Goal: Communication & Community: Answer question/provide support

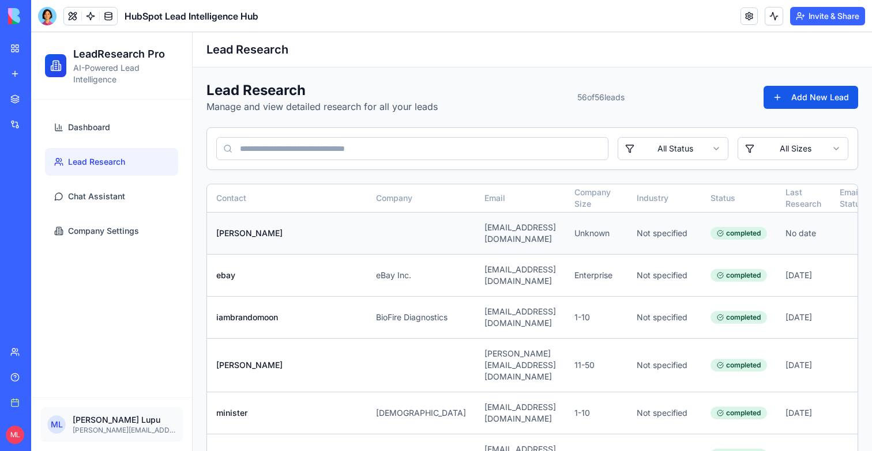
click at [475, 233] on td "[EMAIL_ADDRESS][DOMAIN_NAME]" at bounding box center [520, 233] width 90 height 42
click at [94, 199] on span "Chat Assistant" at bounding box center [96, 197] width 57 height 12
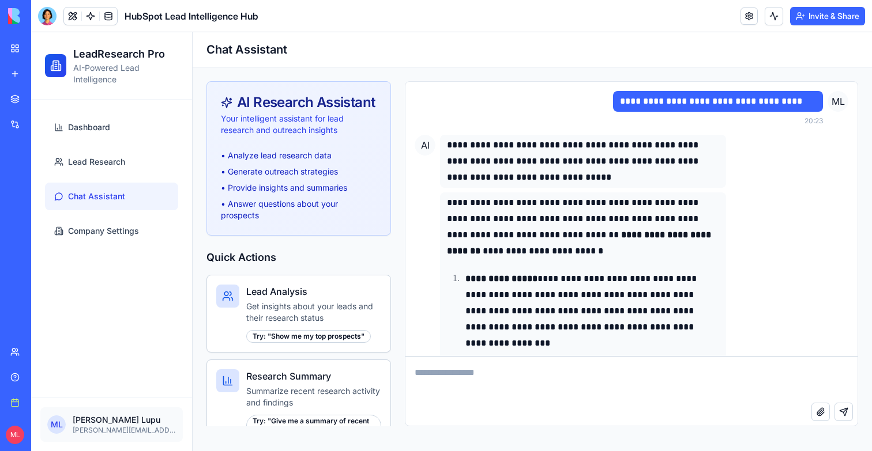
scroll to position [7472, 0]
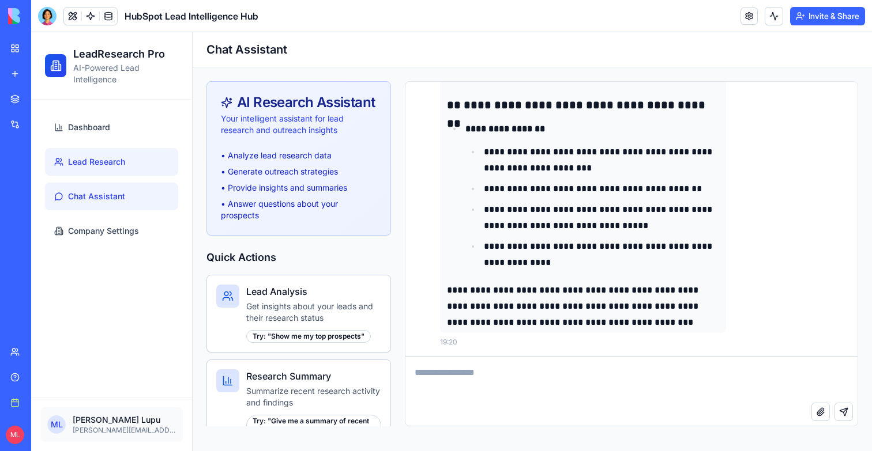
click at [89, 159] on span "Lead Research" at bounding box center [96, 162] width 57 height 12
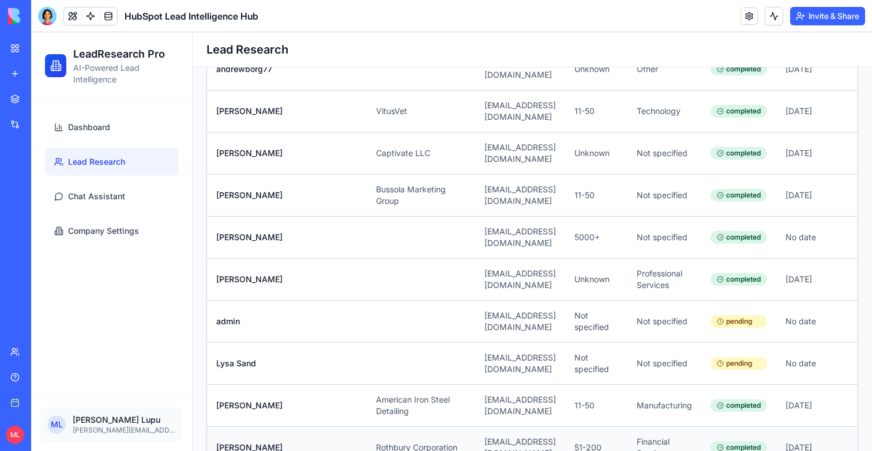
scroll to position [0, 101]
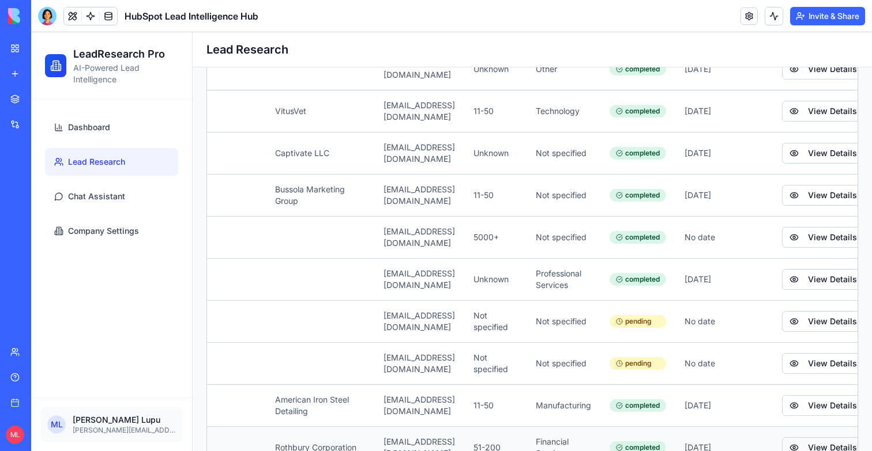
click at [782, 438] on button "View Details" at bounding box center [823, 448] width 82 height 21
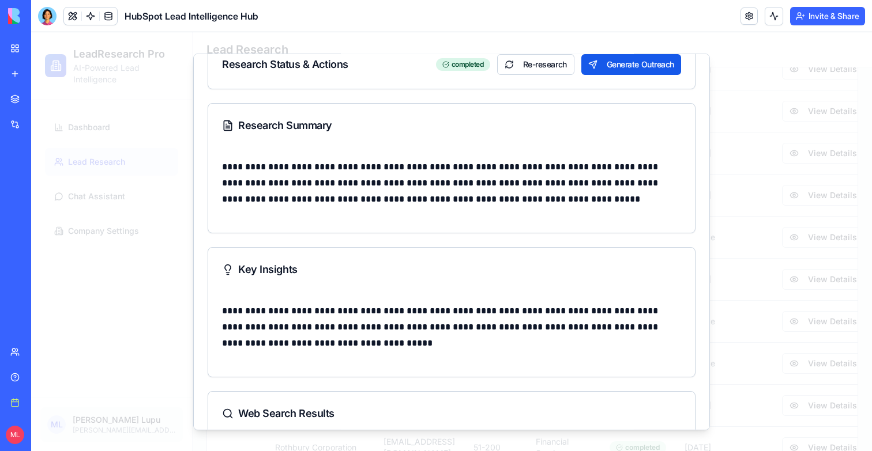
scroll to position [278, 0]
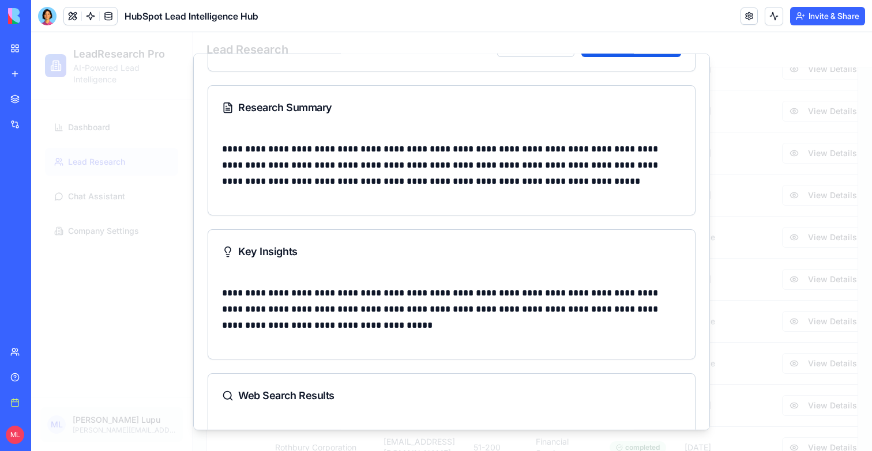
click at [752, 297] on div at bounding box center [451, 241] width 841 height 419
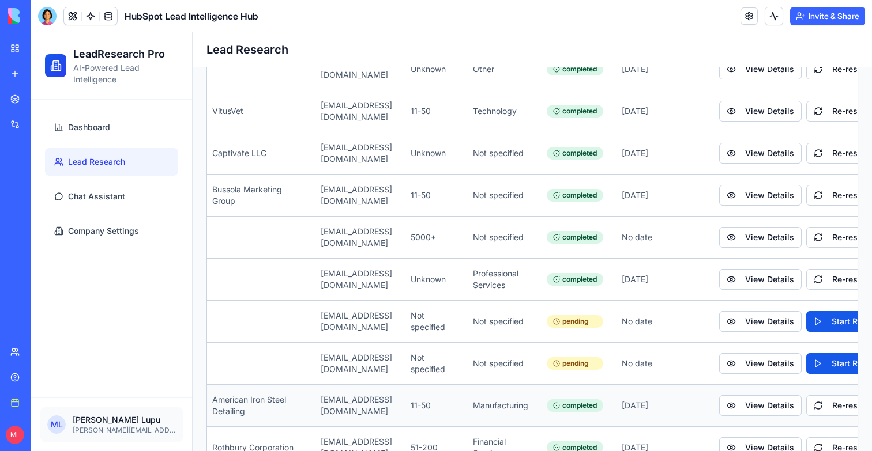
scroll to position [0, 171]
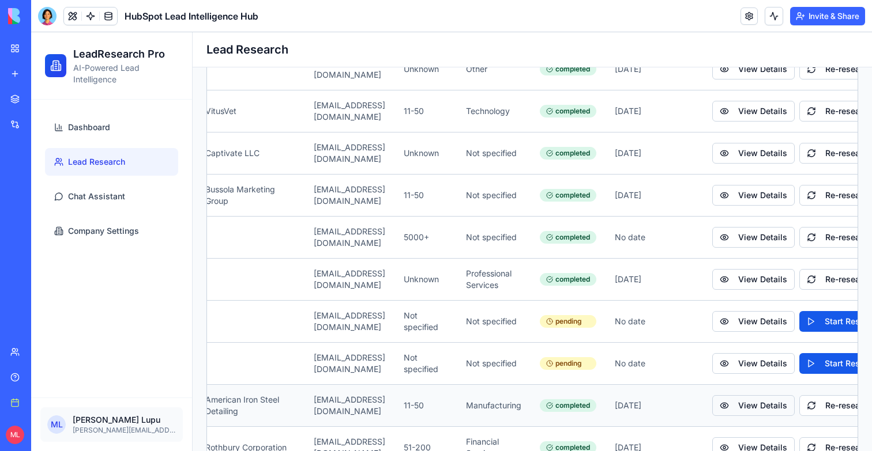
click at [717, 395] on button "View Details" at bounding box center [753, 405] width 82 height 21
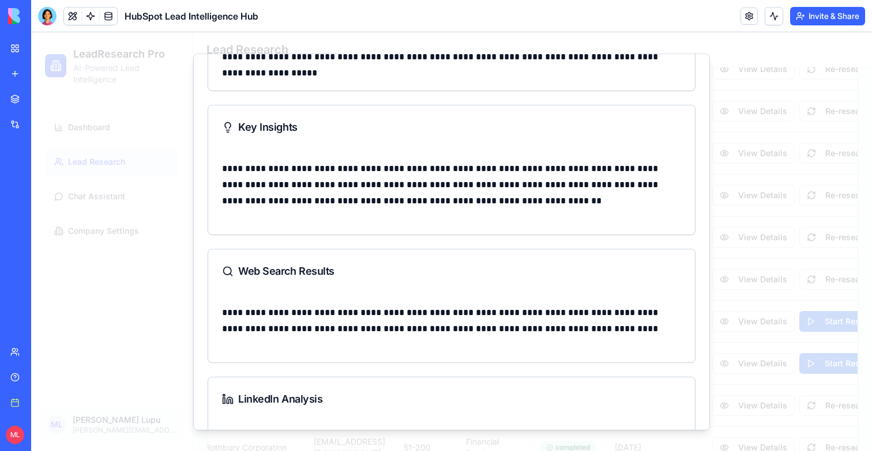
scroll to position [493, 0]
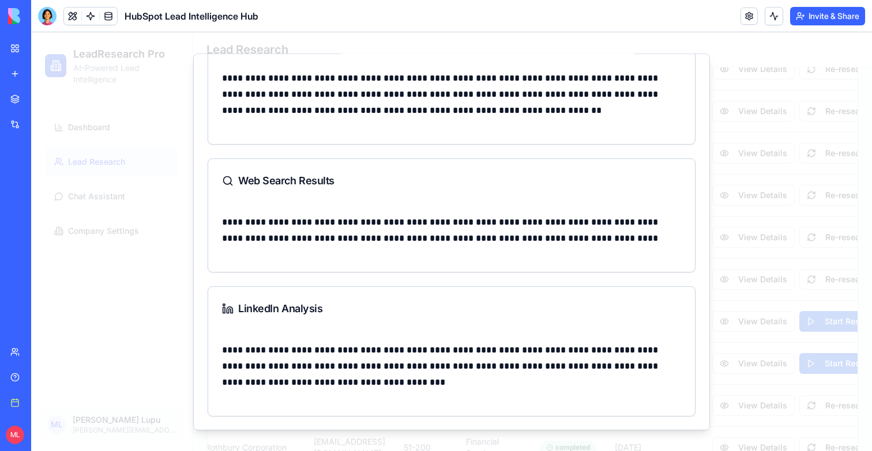
click at [843, 228] on div at bounding box center [451, 241] width 841 height 419
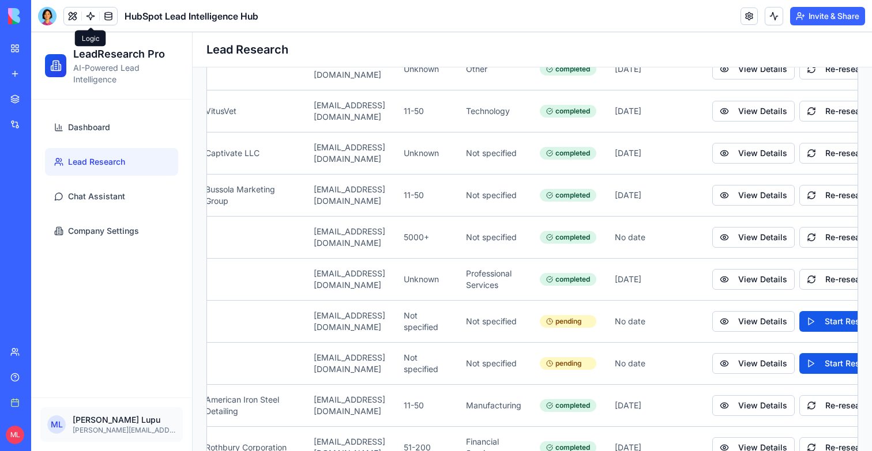
click at [92, 18] on link at bounding box center [90, 15] width 17 height 17
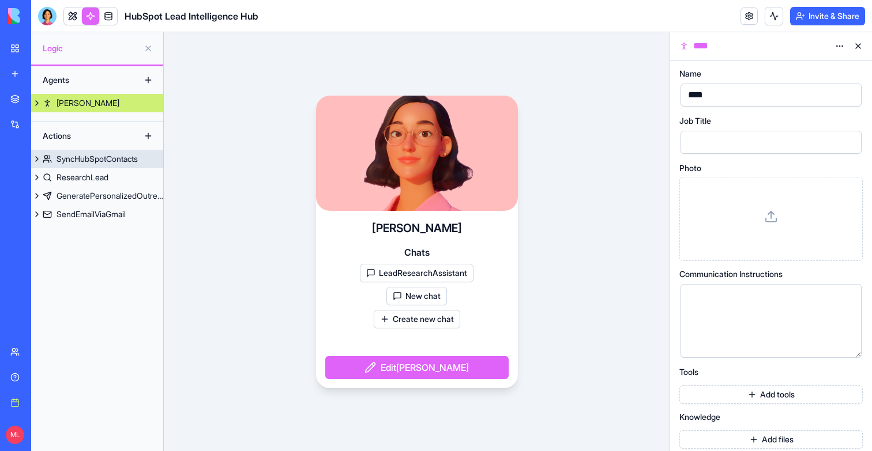
click at [80, 163] on div "SyncHubSpotContacts" at bounding box center [96, 159] width 81 height 12
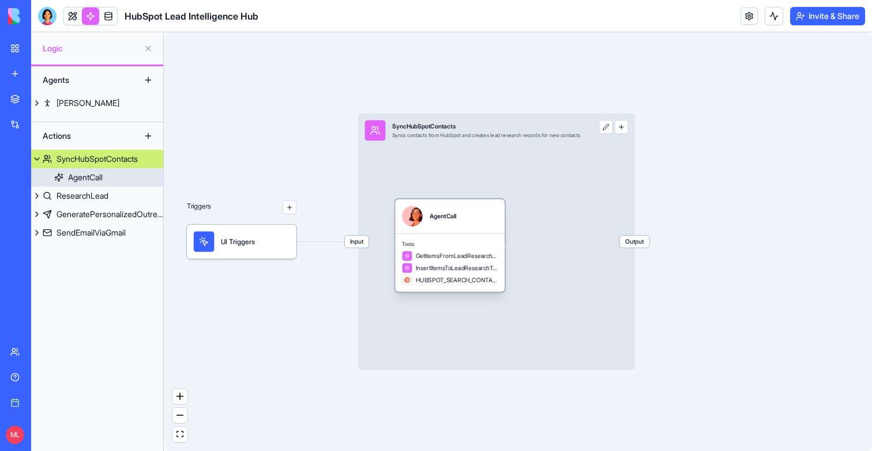
click at [458, 251] on div "GetItemsFromLeadResearchTable" at bounding box center [450, 256] width 96 height 10
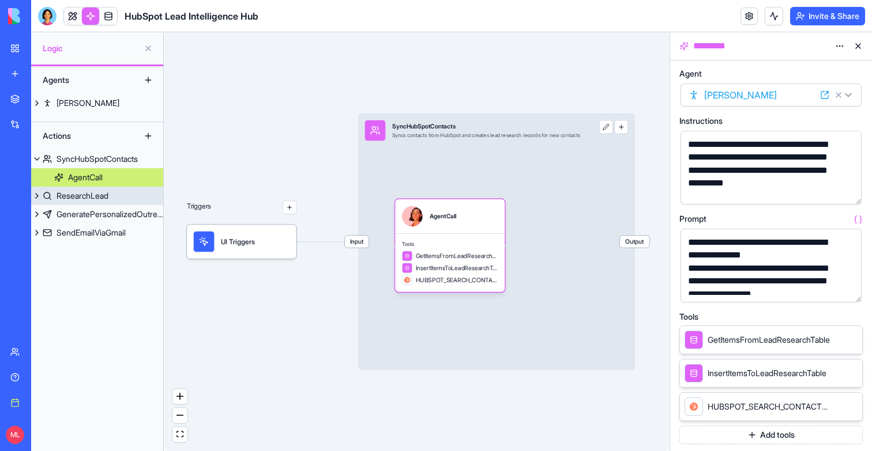
click at [96, 188] on link "ResearchLead" at bounding box center [97, 196] width 132 height 18
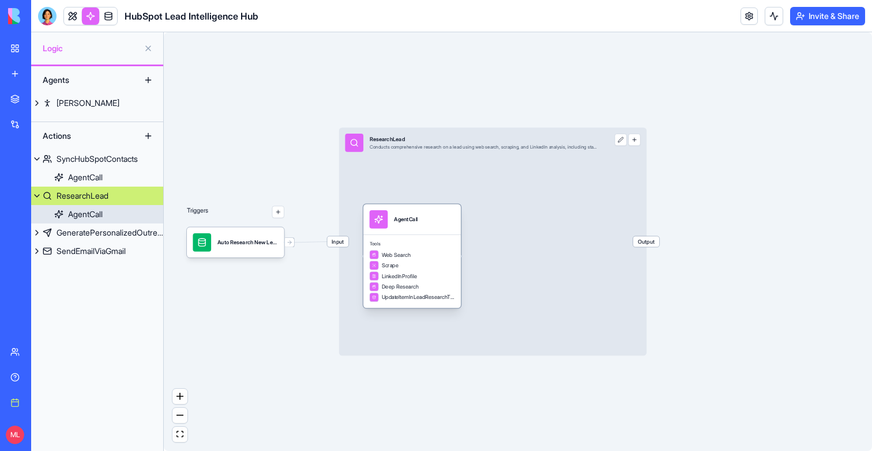
click at [389, 246] on span "Tools" at bounding box center [412, 245] width 85 height 6
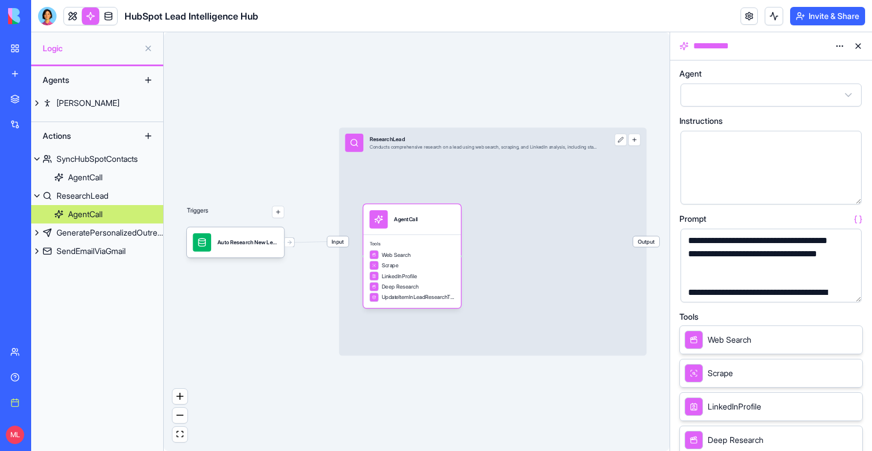
scroll to position [12, 0]
click at [846, 291] on button "button" at bounding box center [850, 291] width 18 height 18
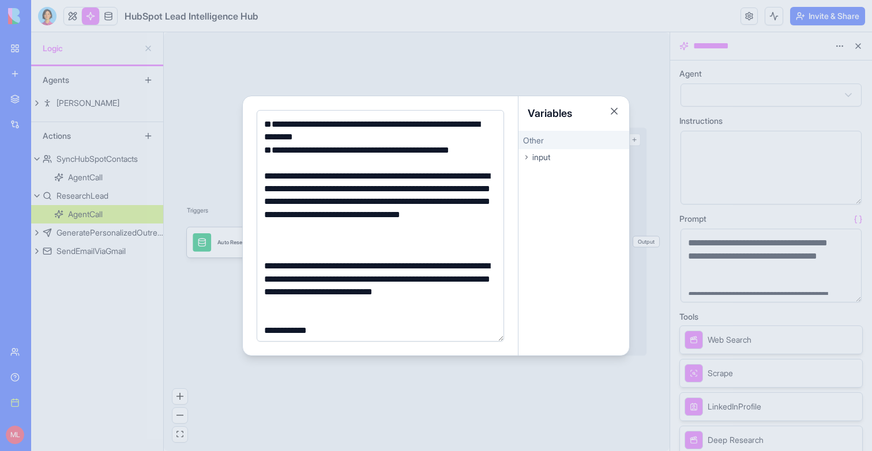
scroll to position [1026, 0]
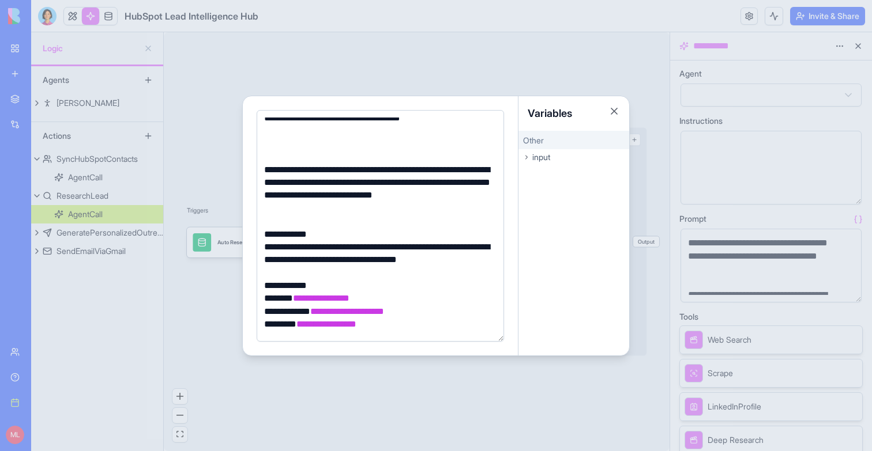
click at [375, 236] on div "**********" at bounding box center [379, 234] width 236 height 13
click at [375, 220] on div at bounding box center [379, 221] width 236 height 13
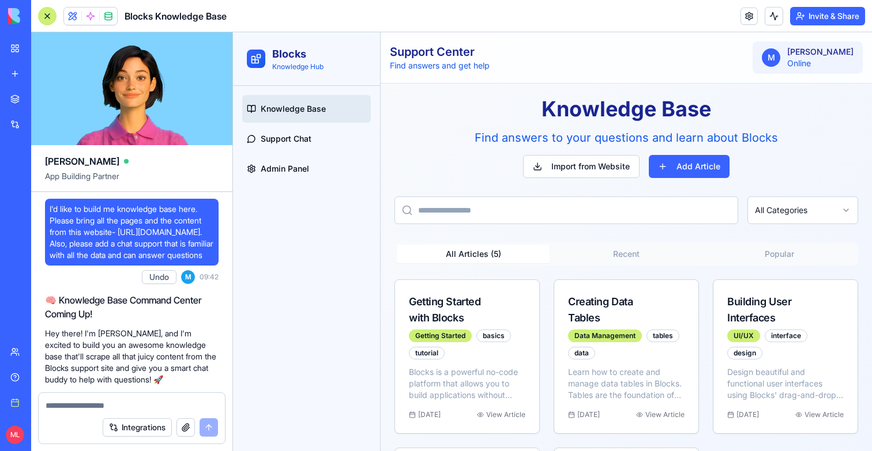
scroll to position [841, 0]
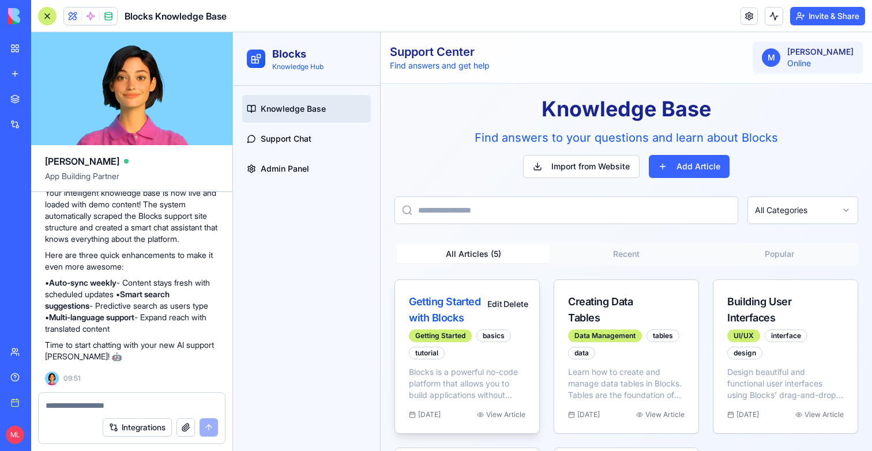
click at [455, 316] on div "Getting Started with Blocks" at bounding box center [445, 310] width 73 height 32
click at [498, 416] on div "View Article" at bounding box center [501, 414] width 48 height 9
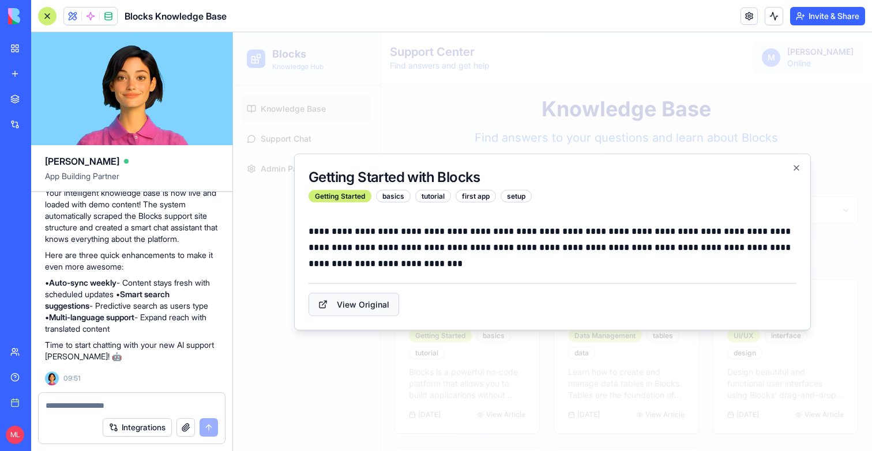
click at [380, 297] on link "View Original" at bounding box center [353, 304] width 91 height 23
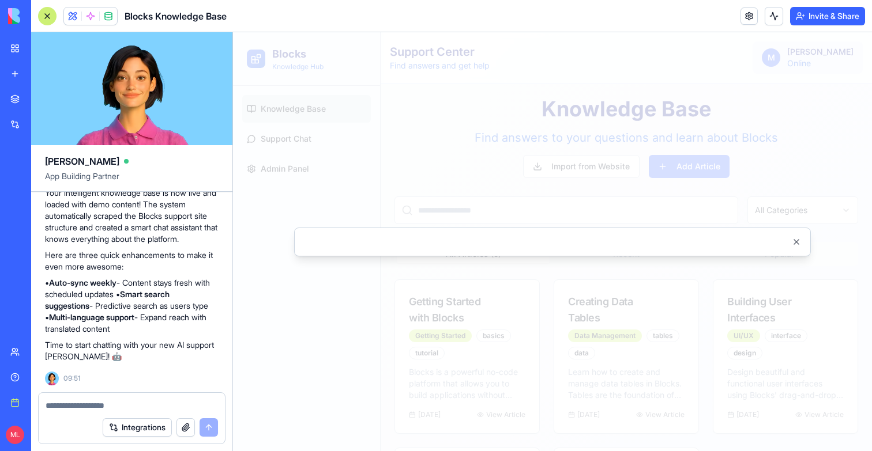
click at [455, 360] on div at bounding box center [552, 241] width 639 height 419
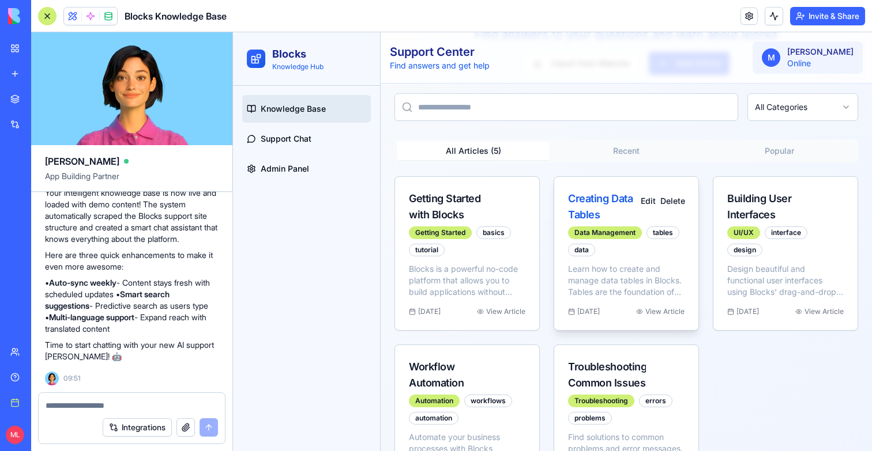
scroll to position [122, 0]
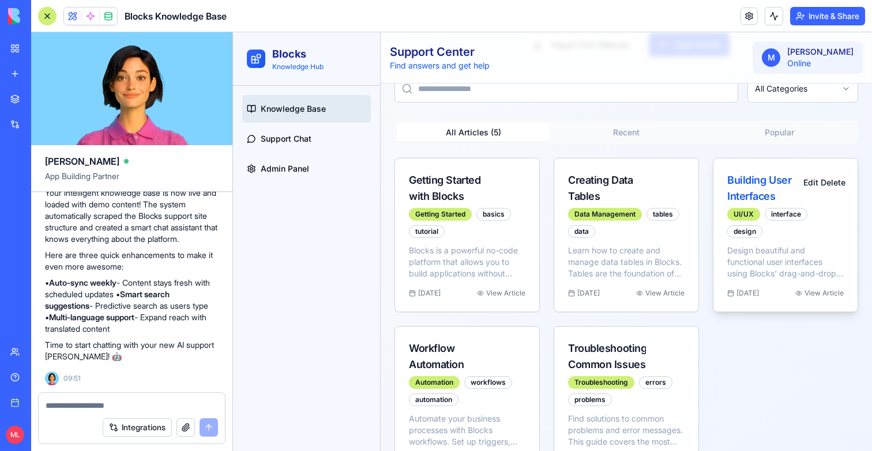
click at [823, 295] on div "View Article" at bounding box center [819, 293] width 48 height 9
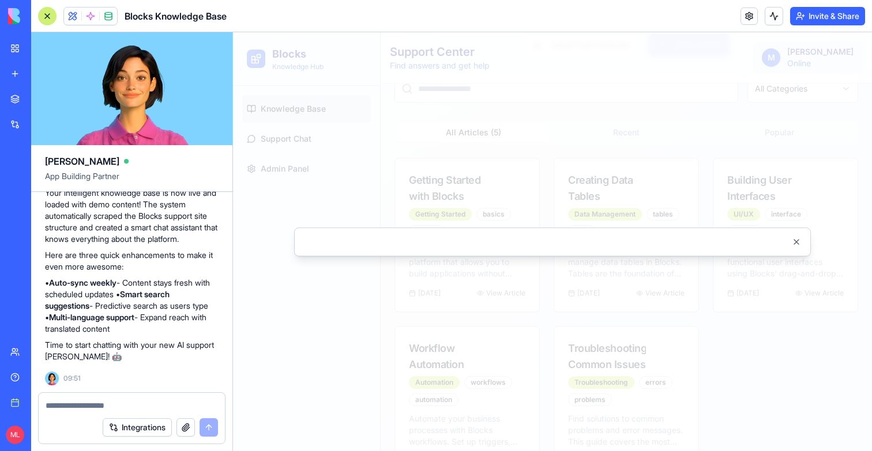
click at [461, 393] on div at bounding box center [552, 241] width 639 height 419
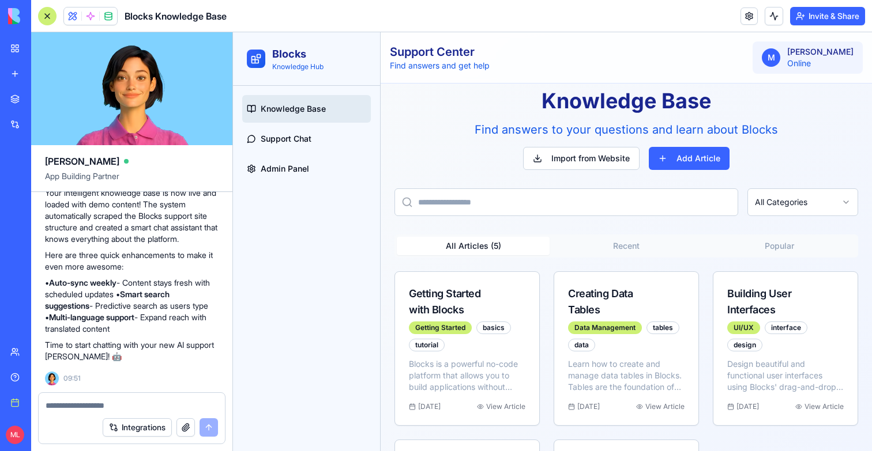
scroll to position [0, 0]
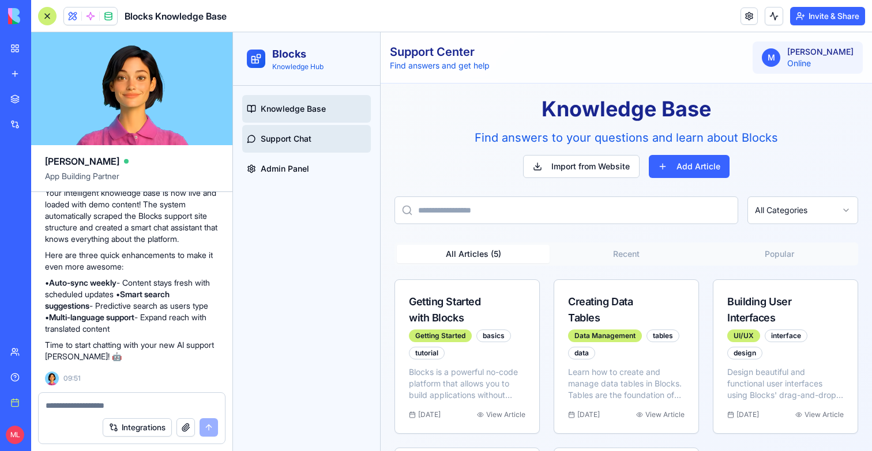
click at [314, 152] on link "Support Chat" at bounding box center [306, 139] width 129 height 28
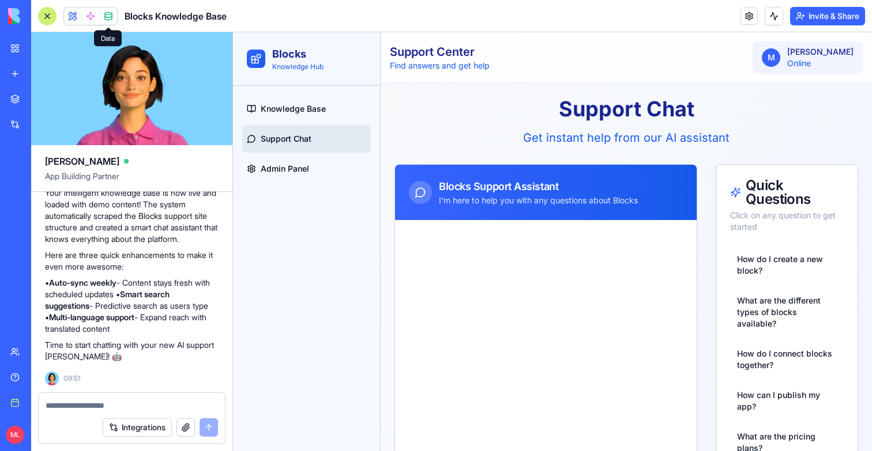
click at [93, 18] on span at bounding box center [90, 16] width 32 height 32
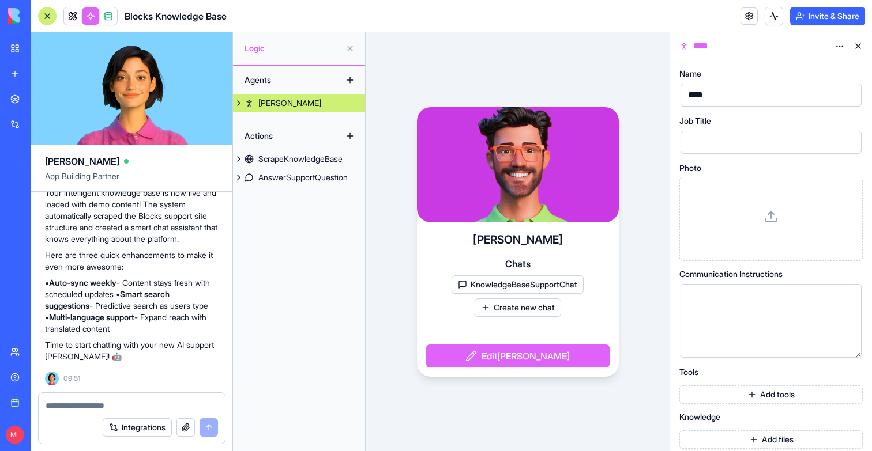
click at [239, 103] on button at bounding box center [239, 103] width 12 height 18
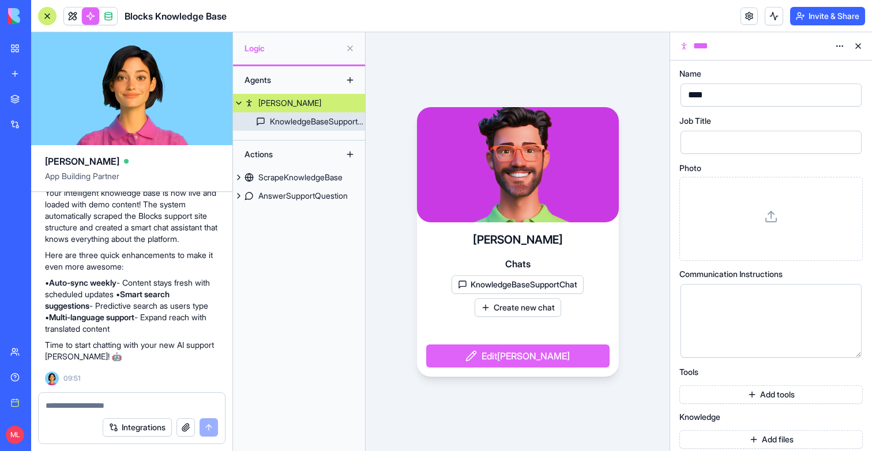
click at [265, 125] on link "KnowledgeBaseSupportChat" at bounding box center [299, 121] width 132 height 18
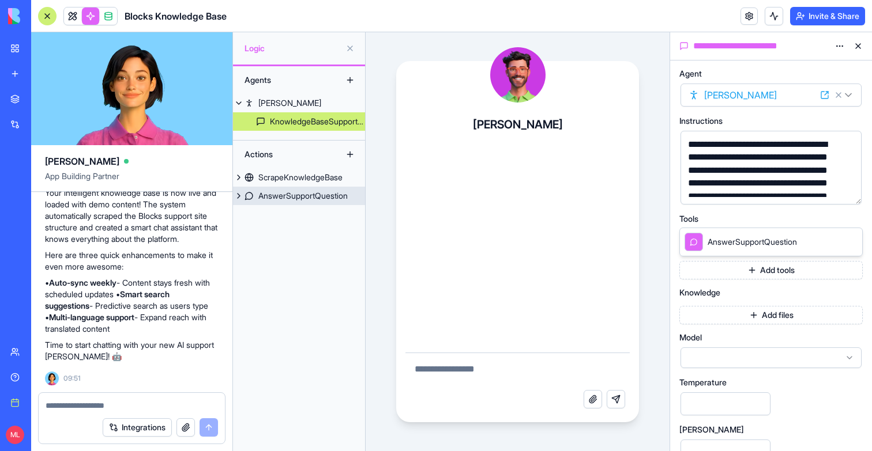
click at [302, 201] on div "AnswerSupportQuestion" at bounding box center [302, 196] width 89 height 12
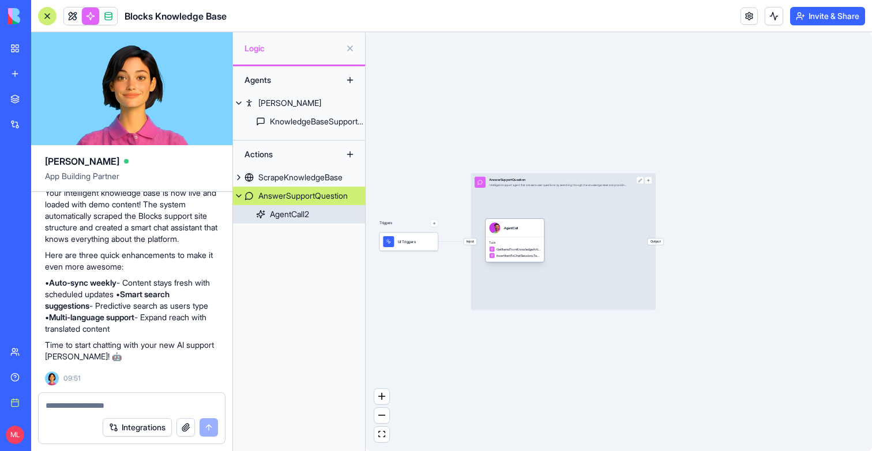
drag, startPoint x: 513, startPoint y: 239, endPoint x: 523, endPoint y: 239, distance: 10.4
click at [523, 239] on div "Tools GetItemsFromKnowledgeArticlesTable InsertItemToChatSessionsTable" at bounding box center [514, 250] width 59 height 25
click at [70, 17] on link at bounding box center [72, 15] width 17 height 17
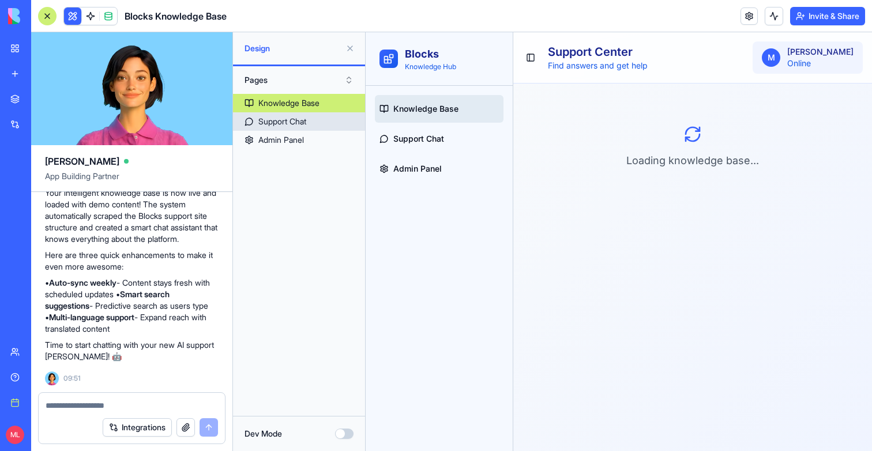
click at [312, 120] on link "Support Chat" at bounding box center [299, 121] width 132 height 18
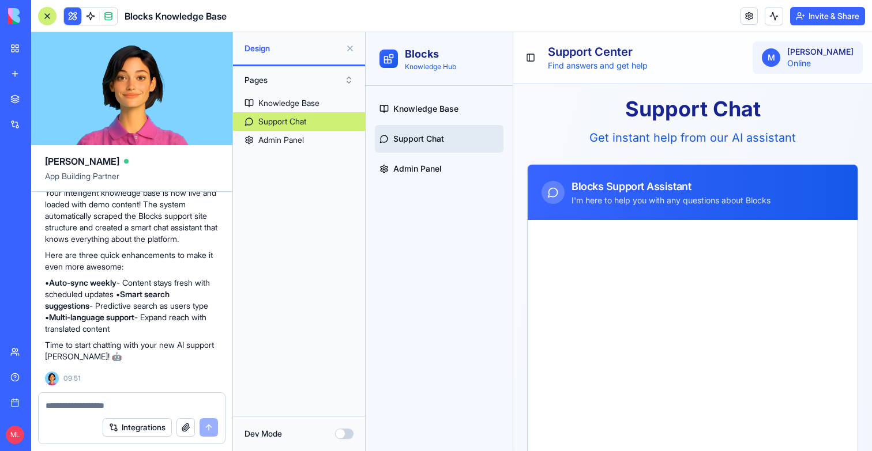
click at [430, 124] on ul "Knowledge Base Support Chat Admin Panel" at bounding box center [439, 139] width 129 height 88
click at [430, 118] on link "Knowledge Base" at bounding box center [439, 109] width 129 height 28
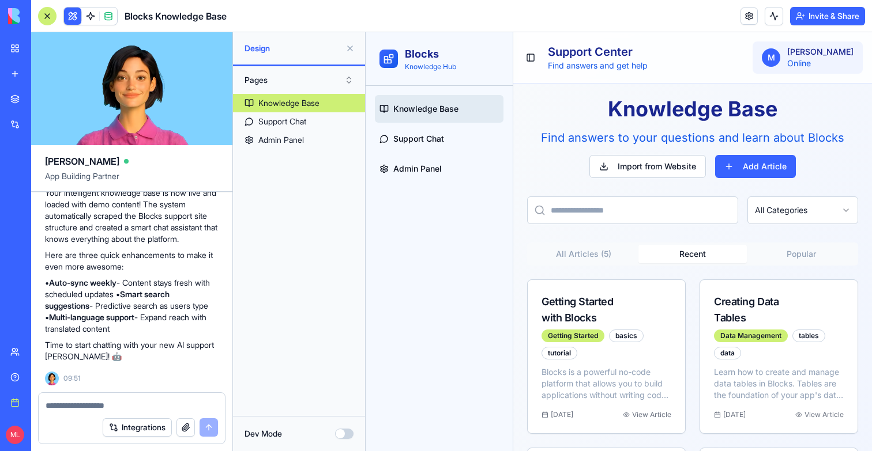
click at [696, 263] on button "Recent" at bounding box center [692, 254] width 109 height 18
click at [839, 240] on div "Knowledge Base Find answers to your questions and learn about Blocks Import fro…" at bounding box center [692, 433] width 331 height 673
click at [813, 251] on button "Popular" at bounding box center [801, 254] width 109 height 18
click at [596, 251] on button "All Articles ( 5 )" at bounding box center [583, 254] width 109 height 18
click at [435, 164] on span "Admin Panel" at bounding box center [417, 169] width 48 height 12
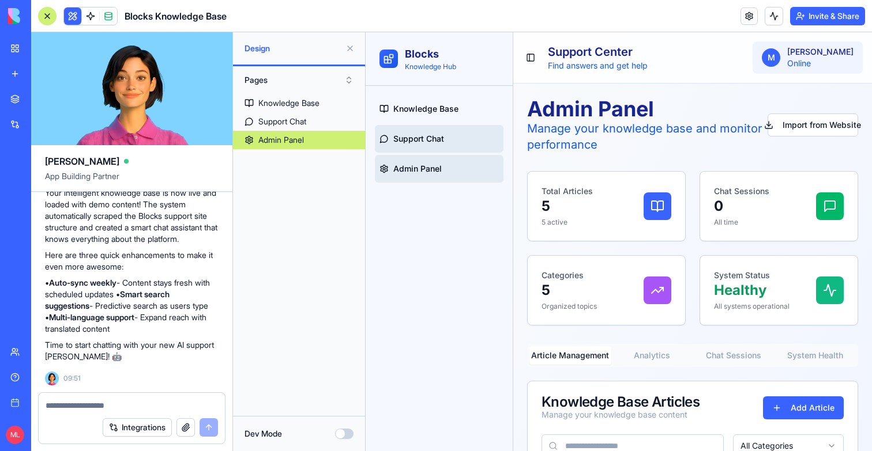
click at [415, 137] on span "Support Chat" at bounding box center [418, 139] width 51 height 12
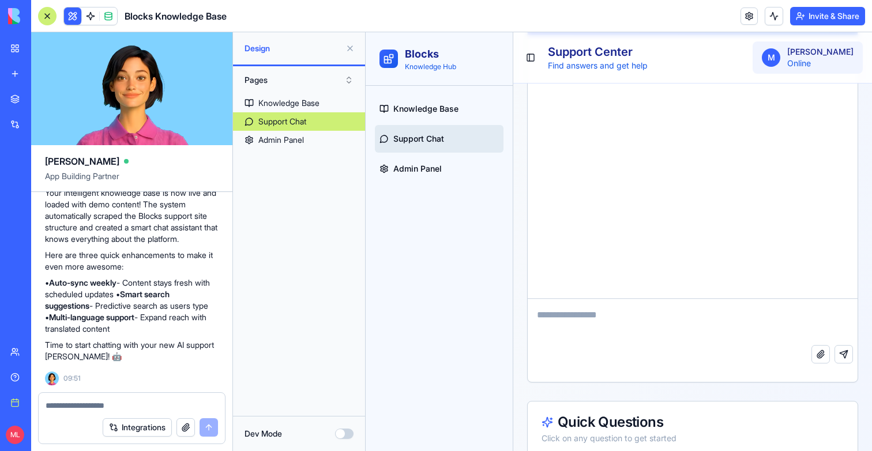
scroll to position [215, 0]
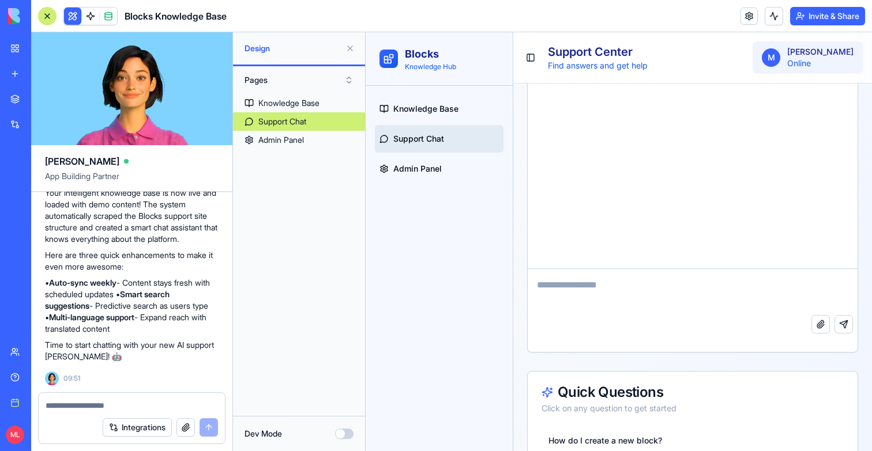
click at [586, 295] on textarea at bounding box center [693, 292] width 330 height 46
type textarea "***"
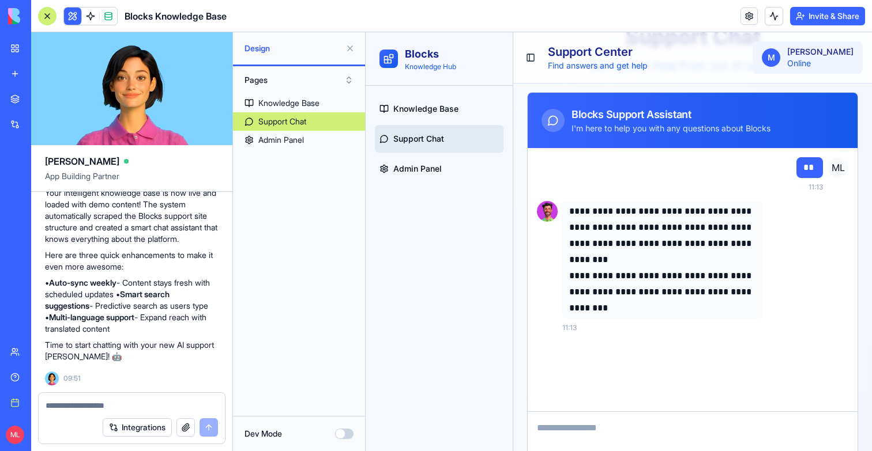
scroll to position [73, 0]
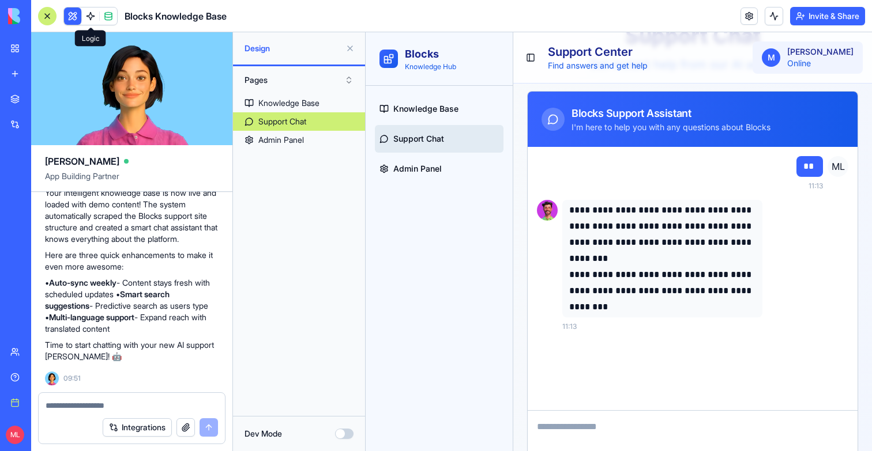
click at [90, 14] on link at bounding box center [90, 15] width 17 height 17
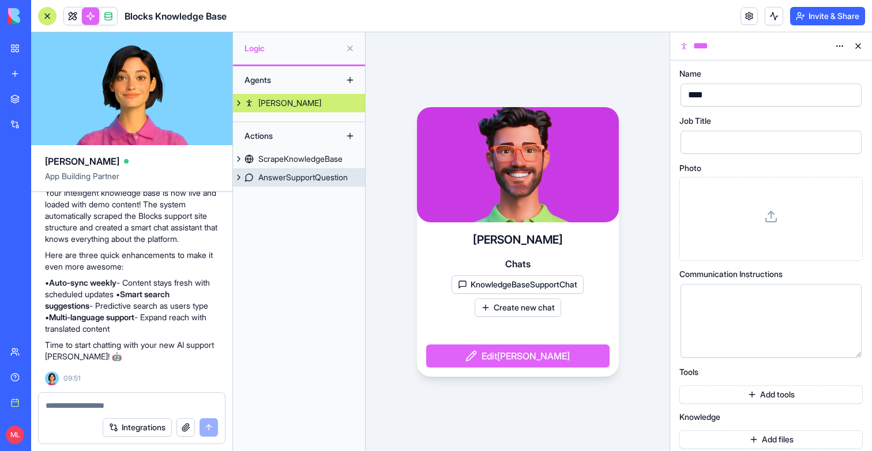
click at [300, 168] on link "ScrapeKnowledgeBase" at bounding box center [299, 159] width 132 height 18
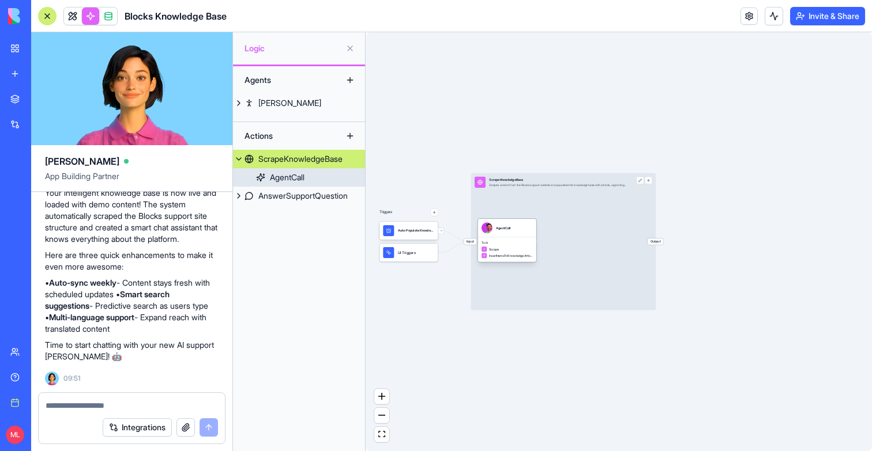
click at [527, 241] on span "Tools" at bounding box center [506, 242] width 51 height 3
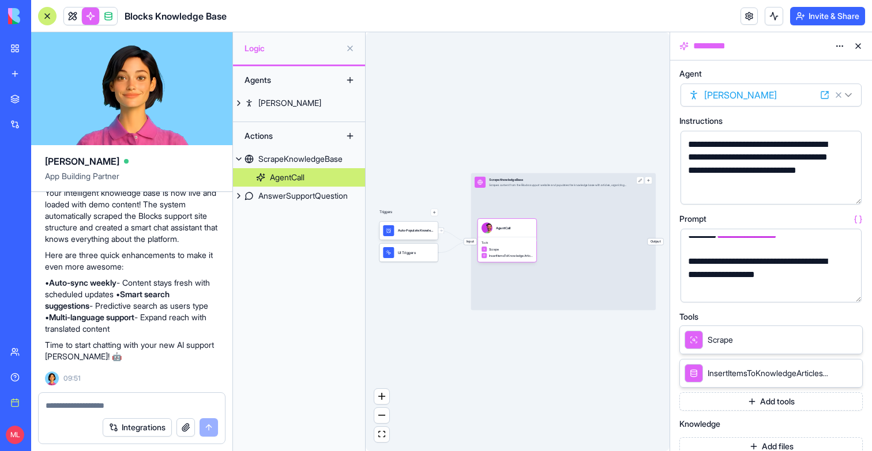
scroll to position [85, 0]
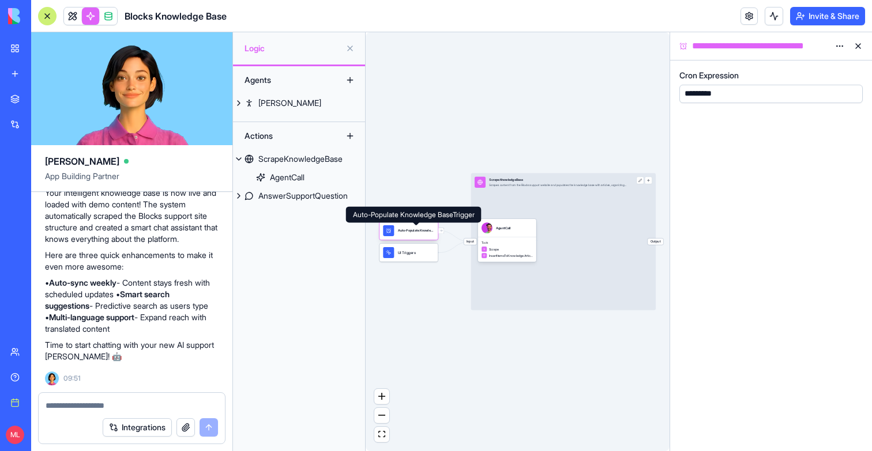
click at [407, 228] on div "Auto-Populate Knowledge BaseTrigger" at bounding box center [416, 230] width 36 height 5
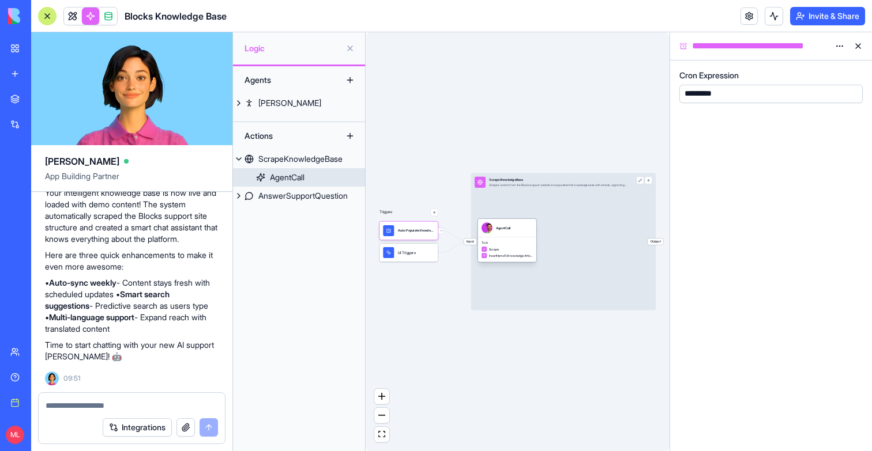
click at [515, 250] on div "Scrape" at bounding box center [506, 250] width 51 height 6
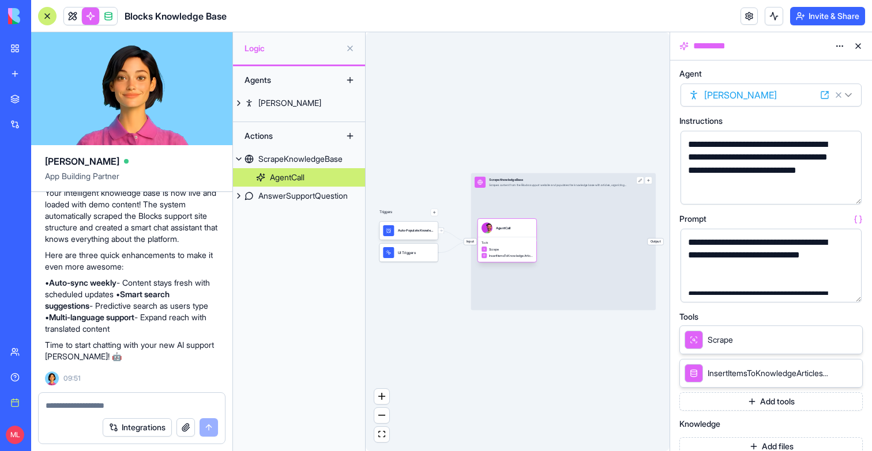
drag, startPoint x: 514, startPoint y: 239, endPoint x: 530, endPoint y: 239, distance: 16.1
click at [530, 239] on div "Tools Scrape InsertItemsToKnowledgeArticlesTable" at bounding box center [506, 250] width 59 height 25
click at [296, 104] on link "Alex" at bounding box center [299, 103] width 132 height 18
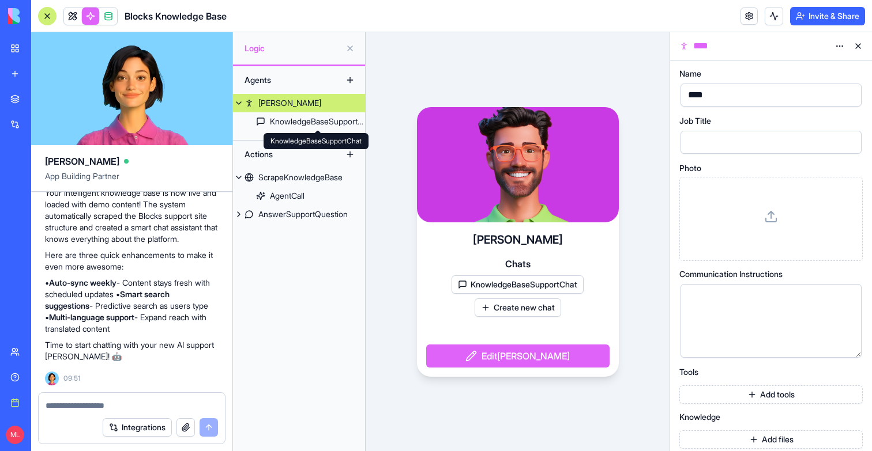
click at [291, 131] on div "Agents Alex KnowledgeBaseSupportChat Actions ScrapeKnowledgeBase AgentCall Answ…" at bounding box center [299, 258] width 132 height 385
click at [293, 125] on div "KnowledgeBaseSupportChat" at bounding box center [317, 122] width 95 height 12
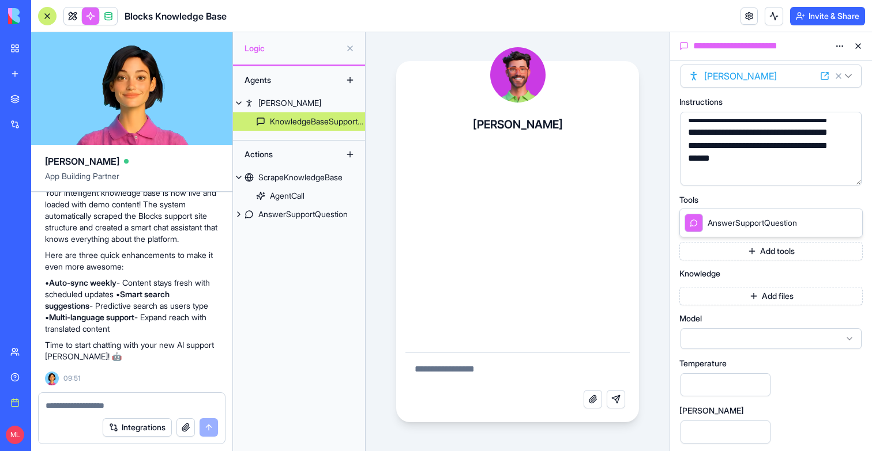
scroll to position [22, 0]
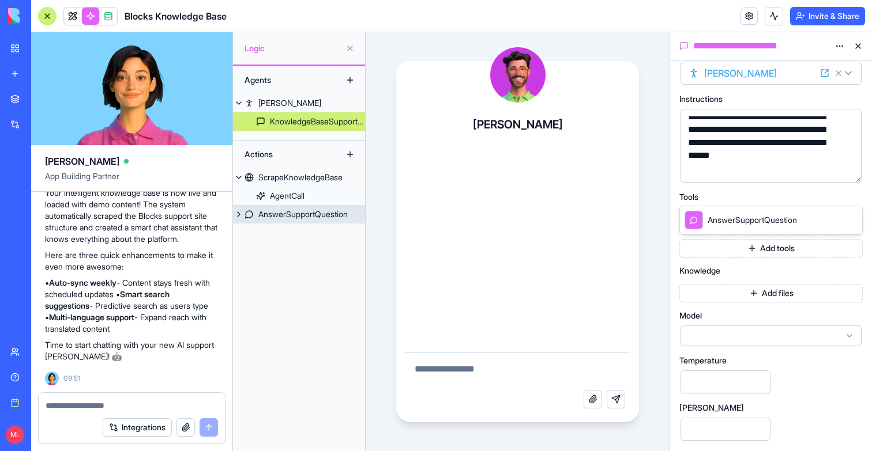
click at [281, 218] on div "AnswerSupportQuestion" at bounding box center [302, 215] width 89 height 12
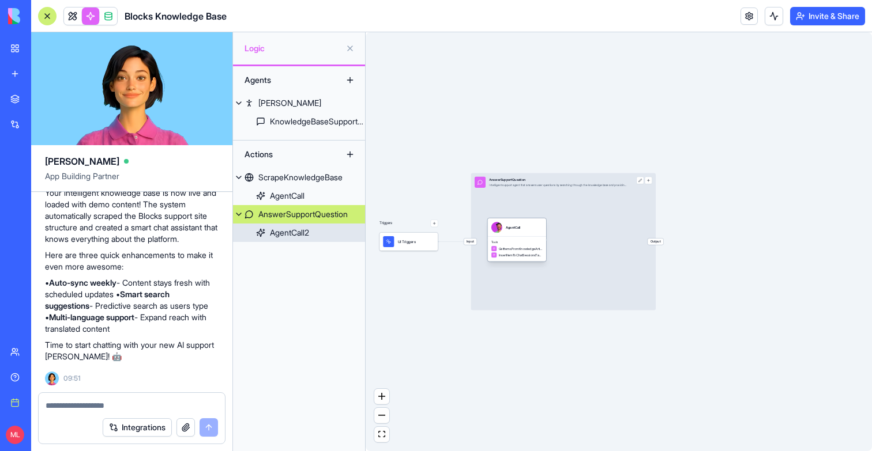
click at [523, 248] on span "GetItemsFromKnowledgeArticlesTable" at bounding box center [521, 249] width 44 height 5
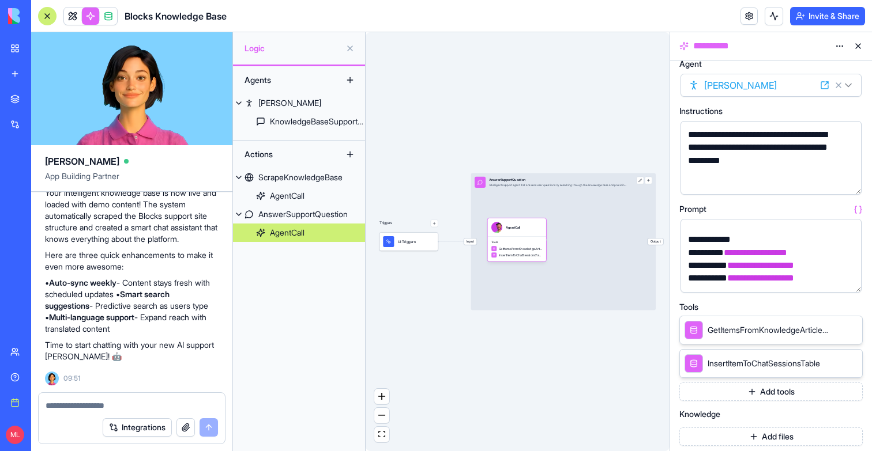
scroll to position [153, 0]
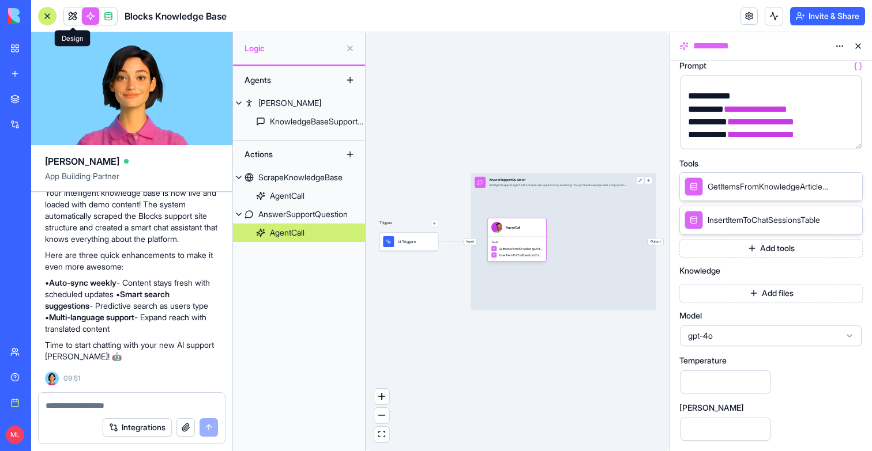
click at [67, 15] on link at bounding box center [72, 15] width 17 height 17
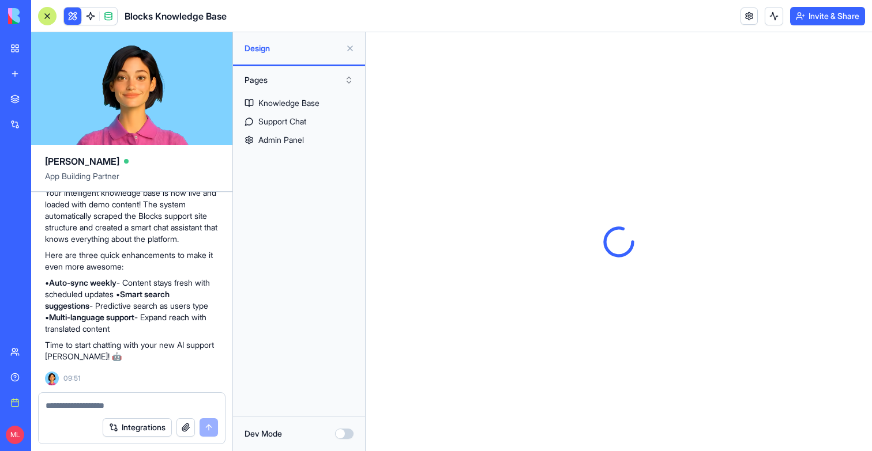
click at [346, 45] on button at bounding box center [350, 48] width 18 height 18
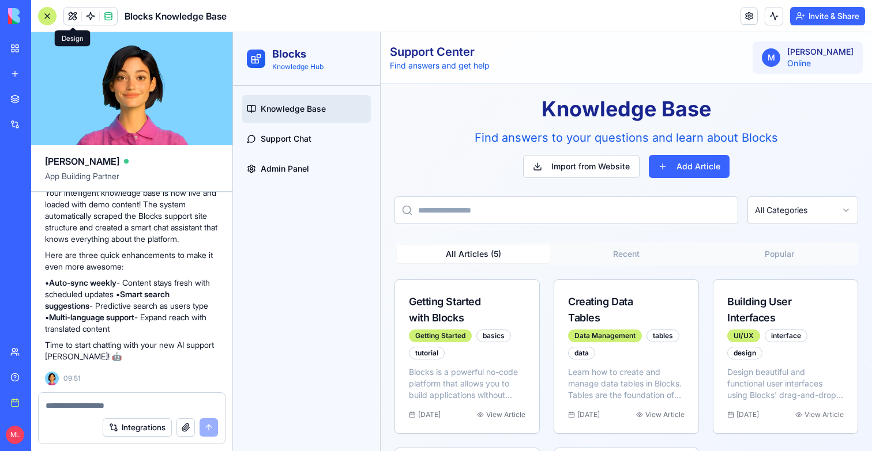
click at [52, 18] on div at bounding box center [47, 16] width 18 height 18
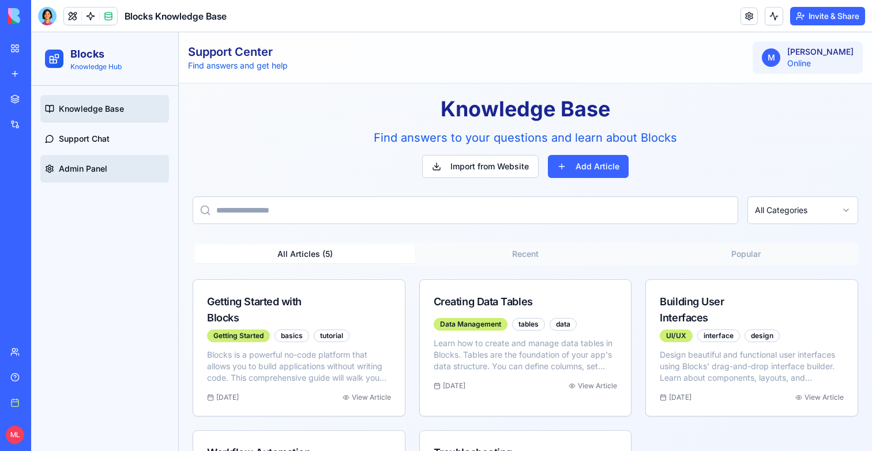
click at [100, 167] on span "Admin Panel" at bounding box center [83, 169] width 48 height 12
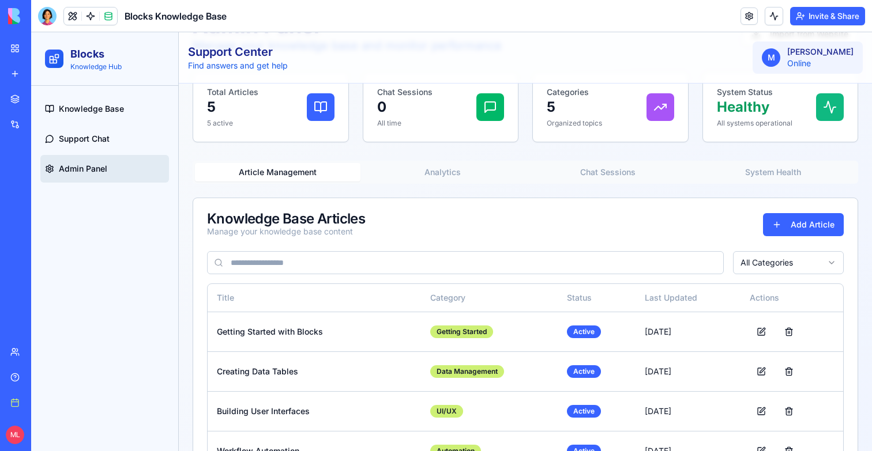
scroll to position [115, 0]
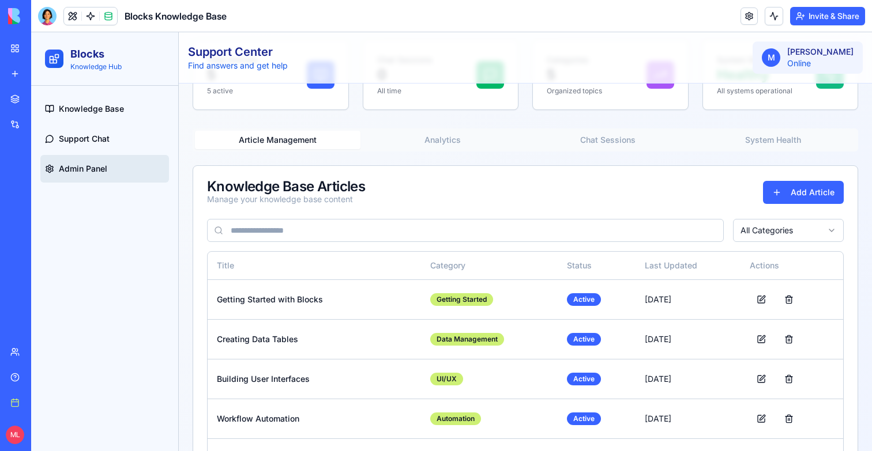
click at [458, 131] on button "Analytics" at bounding box center [442, 140] width 165 height 18
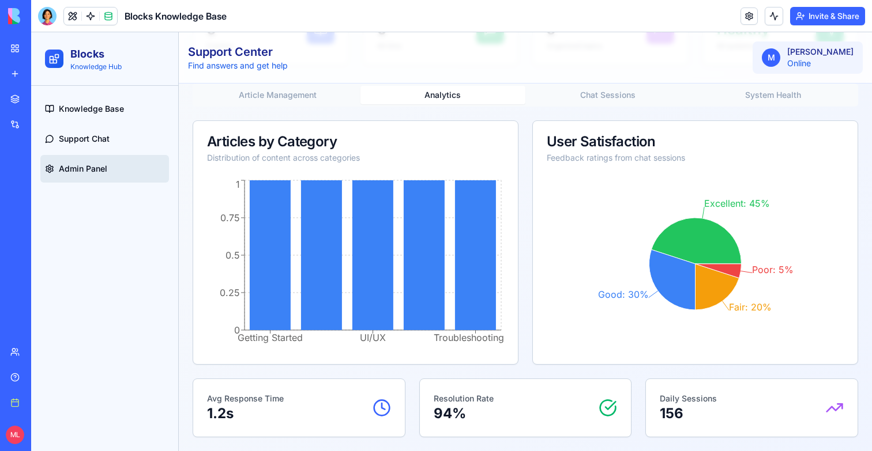
scroll to position [0, 0]
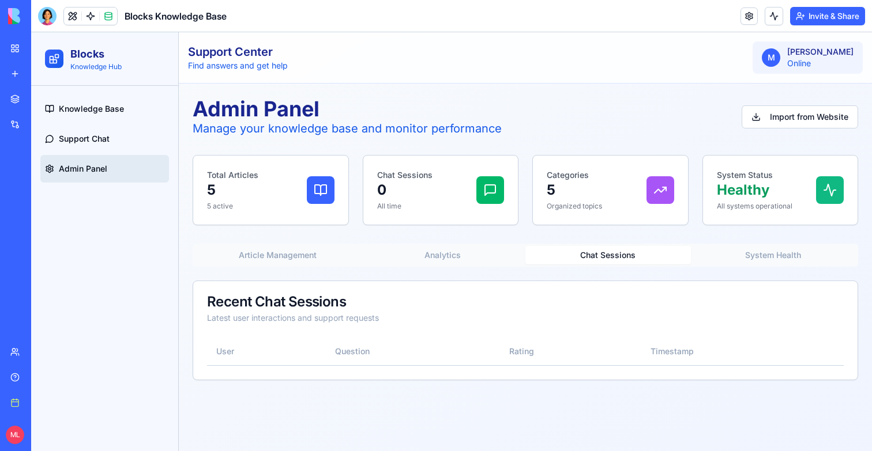
click at [604, 255] on button "Chat Sessions" at bounding box center [607, 255] width 165 height 18
click at [737, 250] on button "System Health" at bounding box center [773, 255] width 165 height 18
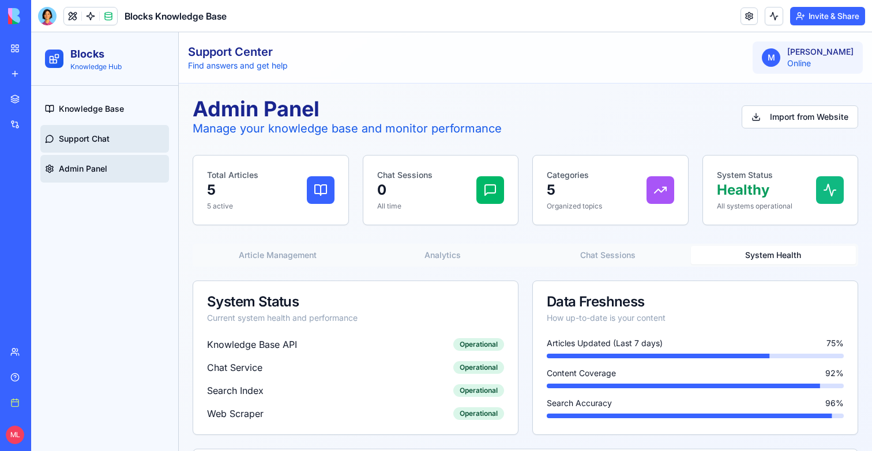
click at [141, 134] on link "Support Chat" at bounding box center [104, 139] width 129 height 28
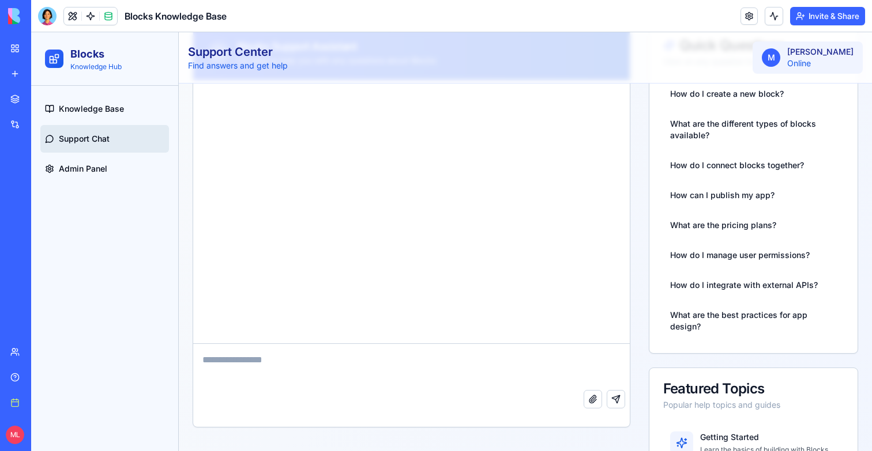
scroll to position [155, 0]
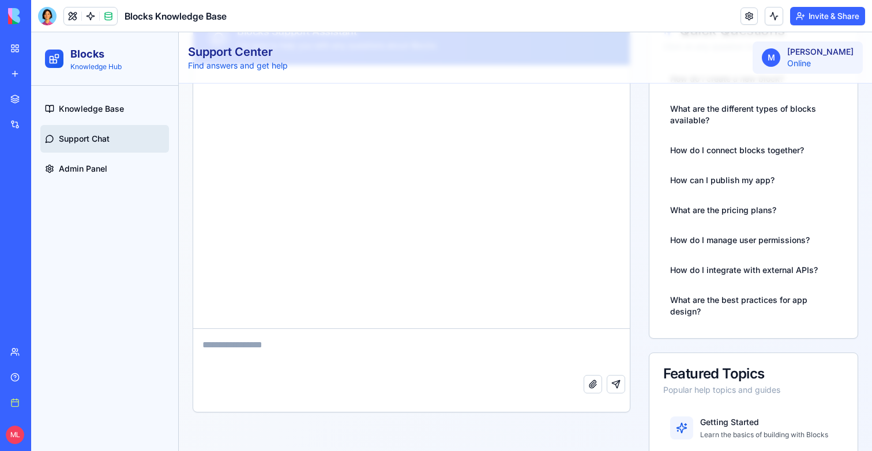
click at [393, 346] on textarea at bounding box center [411, 352] width 436 height 46
type textarea "*"
type textarea "**"
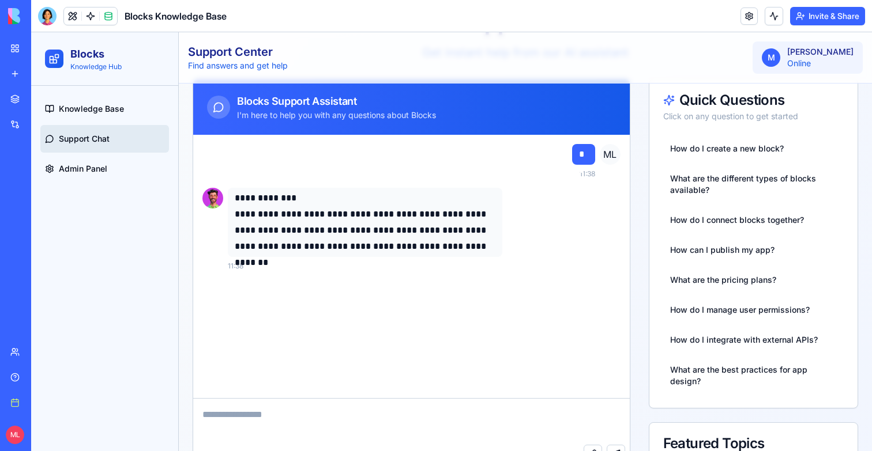
scroll to position [86, 0]
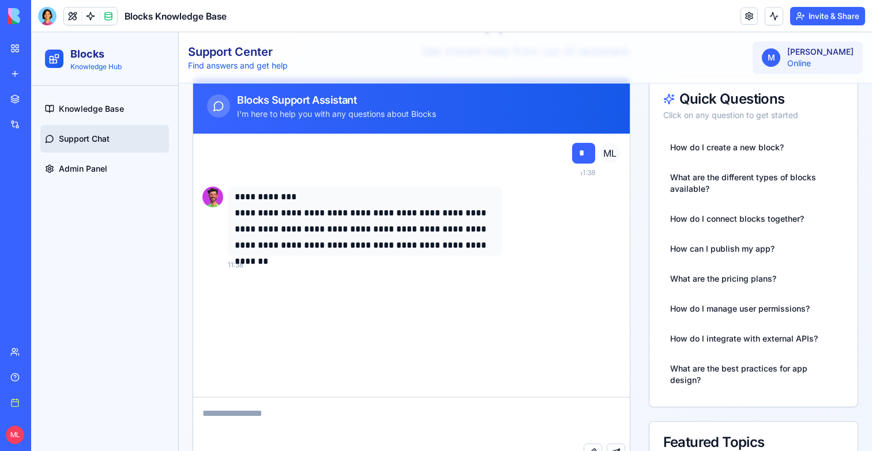
click at [287, 418] on textarea at bounding box center [411, 421] width 436 height 46
type textarea "**********"
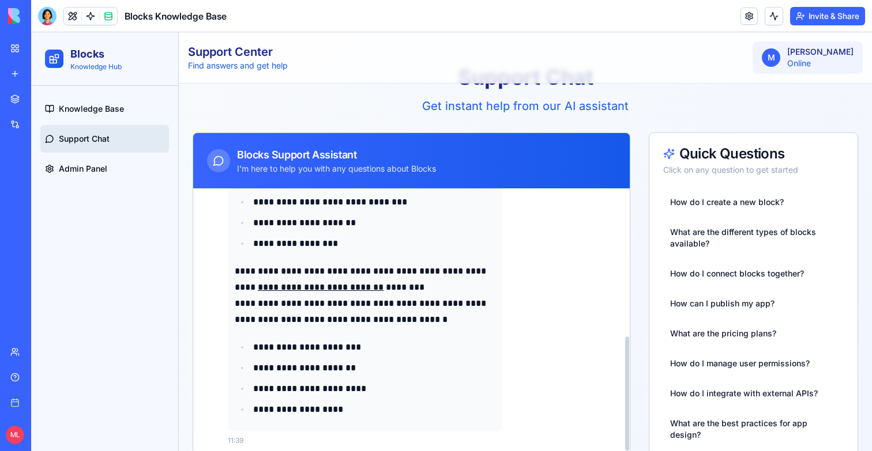
scroll to position [343, 0]
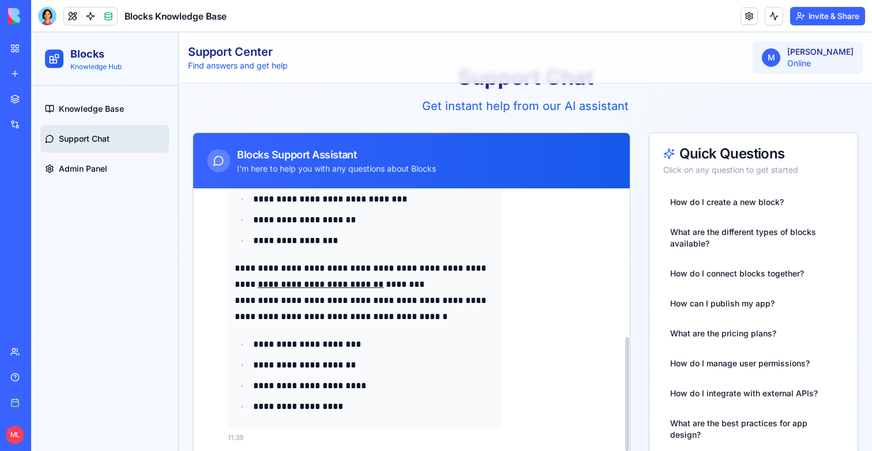
click at [342, 285] on link "**********" at bounding box center [321, 284] width 126 height 9
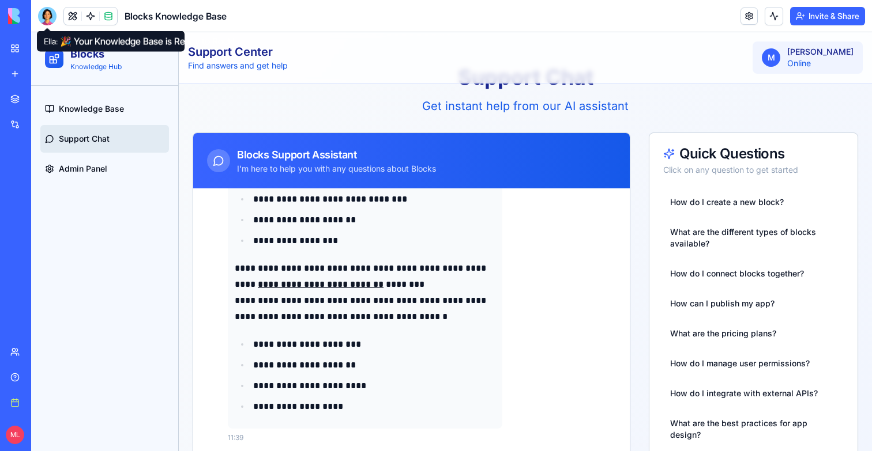
click at [42, 14] on div at bounding box center [47, 16] width 18 height 18
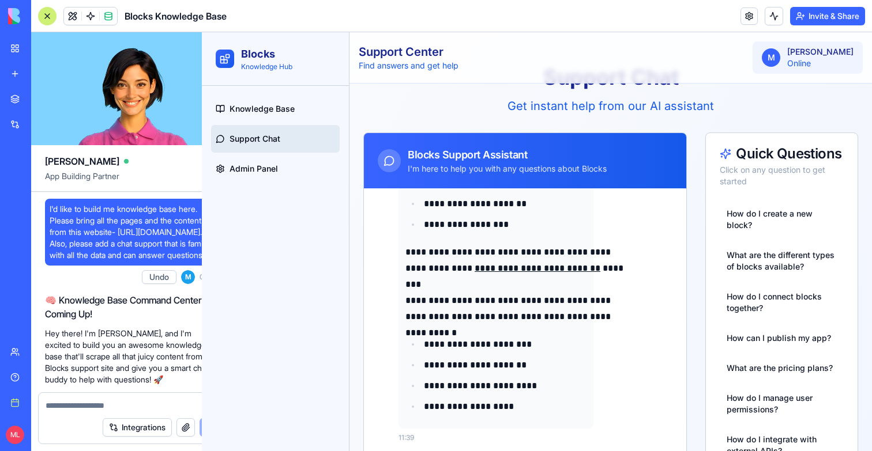
scroll to position [841, 0]
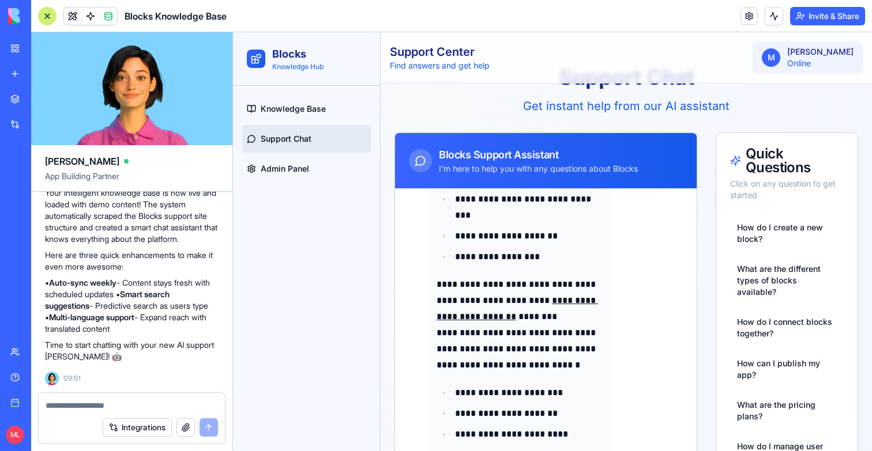
click at [100, 408] on textarea at bounding box center [132, 406] width 172 height 12
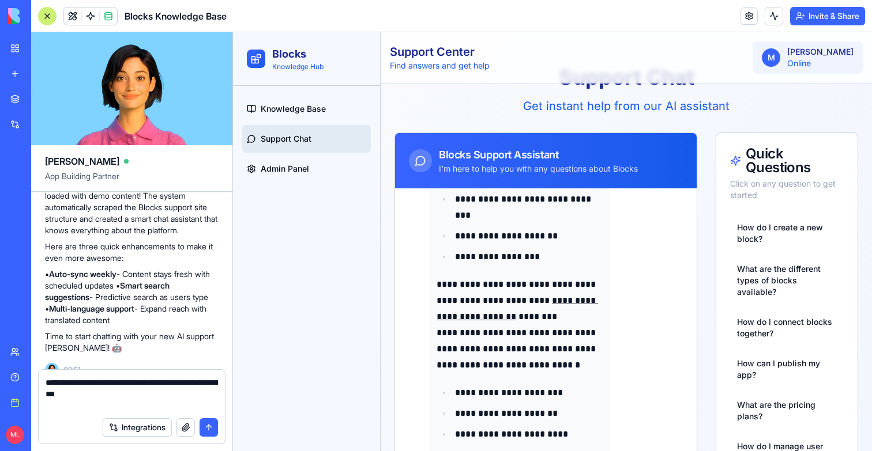
paste textarea "**********"
type textarea "**********"
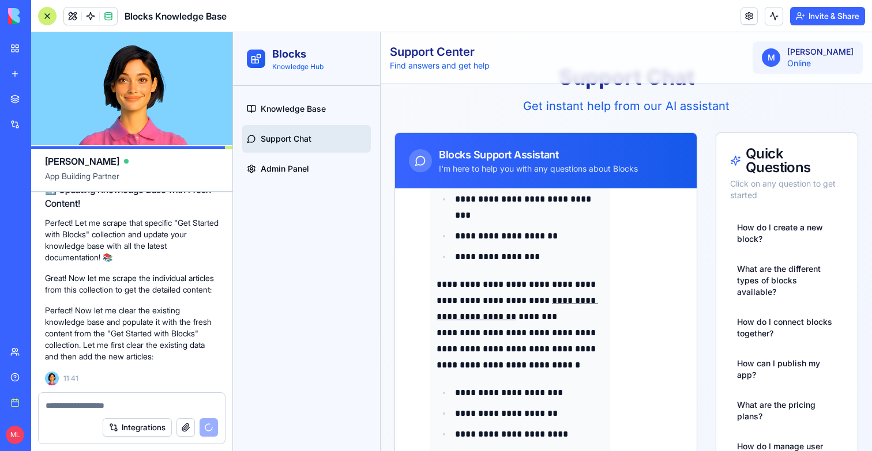
scroll to position [1143, 0]
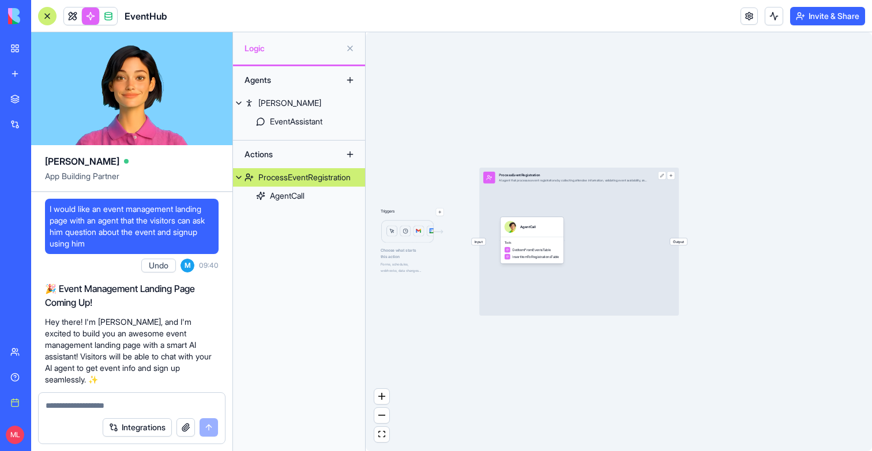
scroll to position [617, 0]
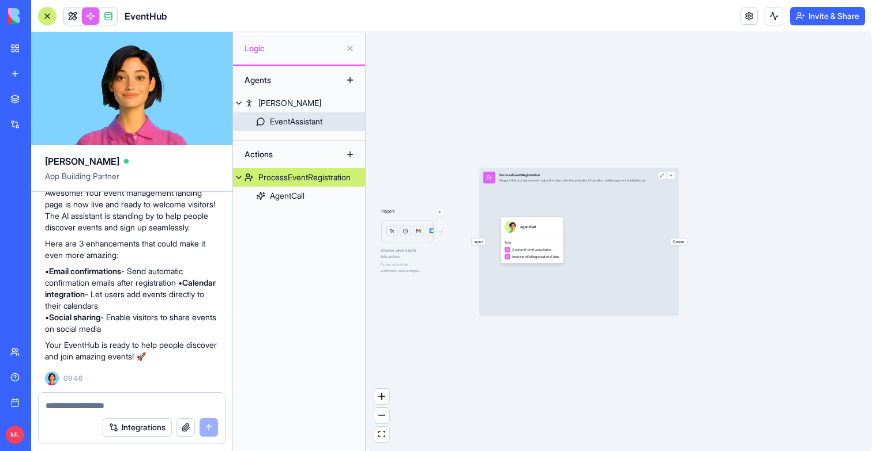
click at [301, 122] on div "EventAssistant" at bounding box center [296, 122] width 52 height 12
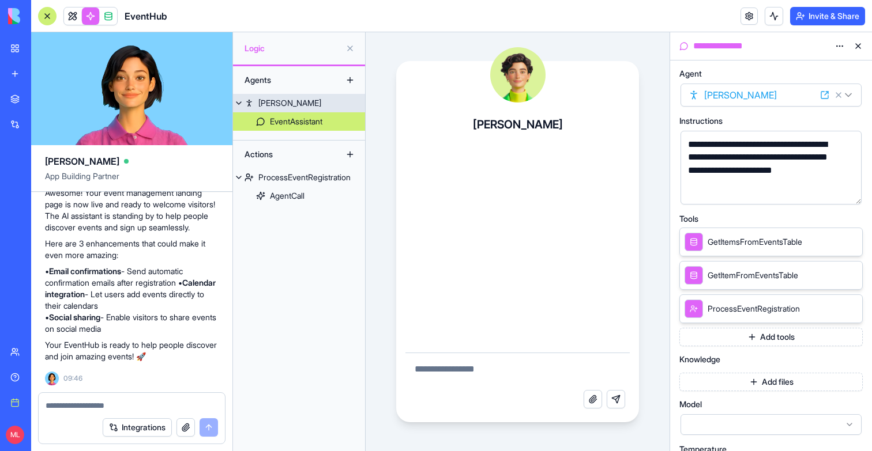
click at [299, 108] on link "Morgan" at bounding box center [299, 103] width 132 height 18
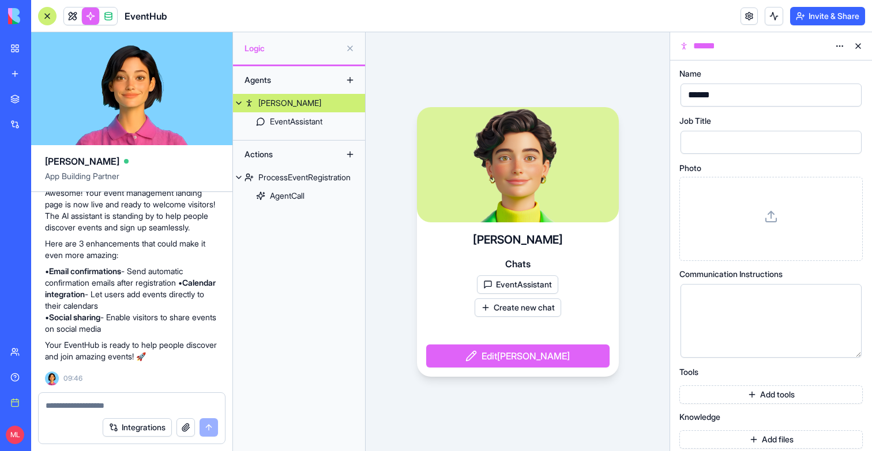
click at [857, 48] on button at bounding box center [858, 46] width 18 height 18
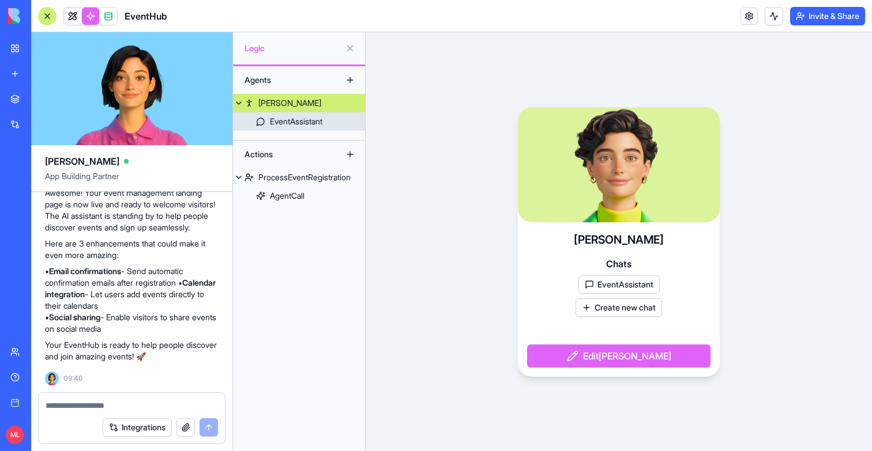
click at [272, 128] on link "EventAssistant" at bounding box center [299, 121] width 132 height 18
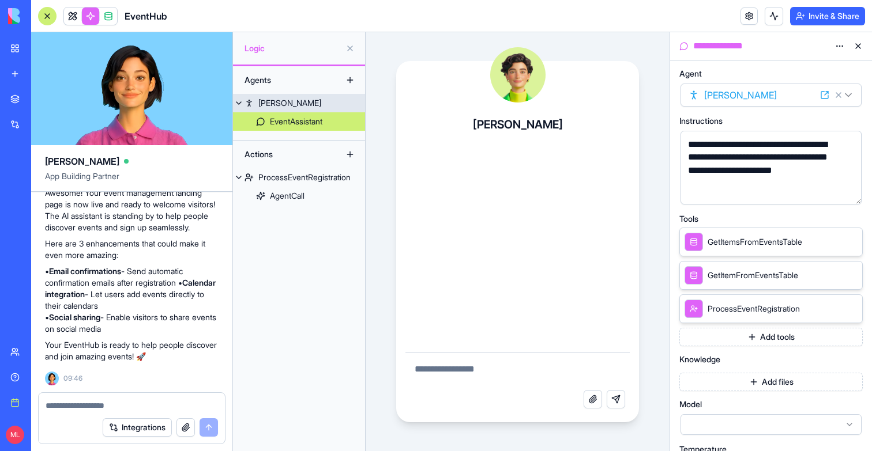
click at [273, 106] on div "Morgan" at bounding box center [289, 103] width 63 height 12
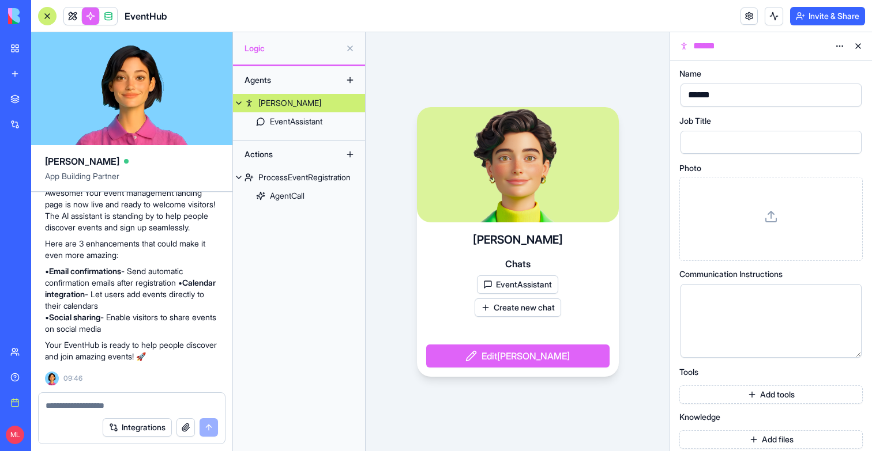
click at [860, 48] on button at bounding box center [858, 46] width 18 height 18
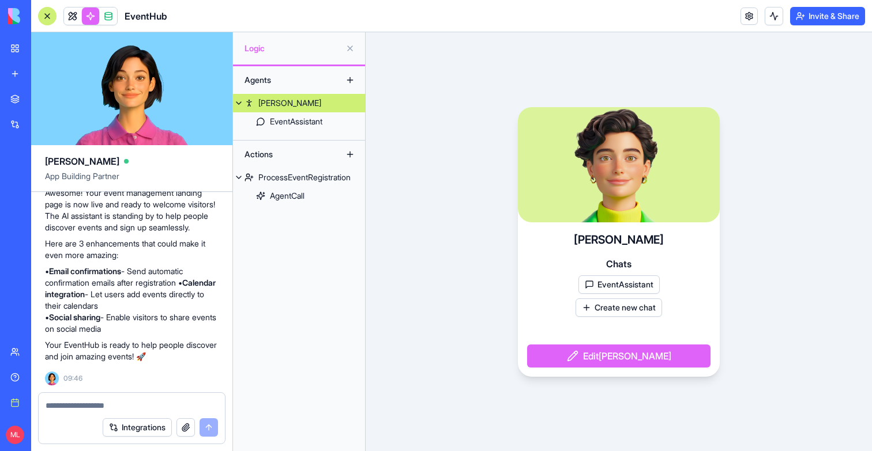
click at [46, 18] on div at bounding box center [47, 16] width 18 height 18
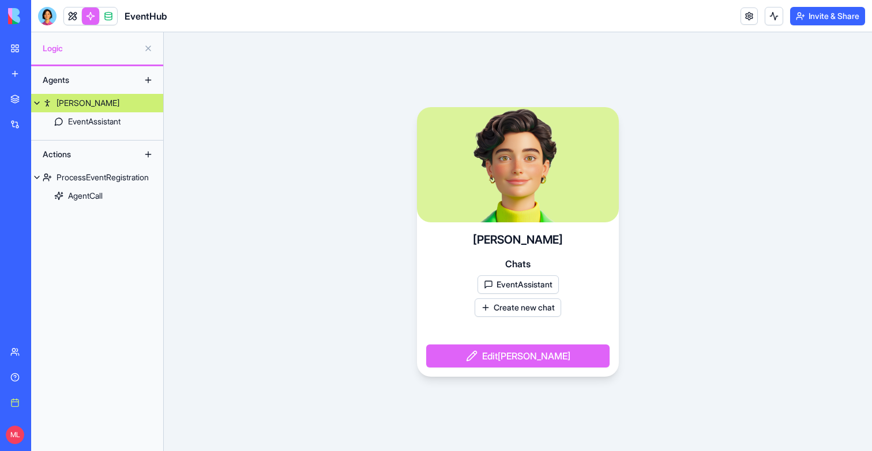
click at [46, 18] on div at bounding box center [47, 16] width 18 height 18
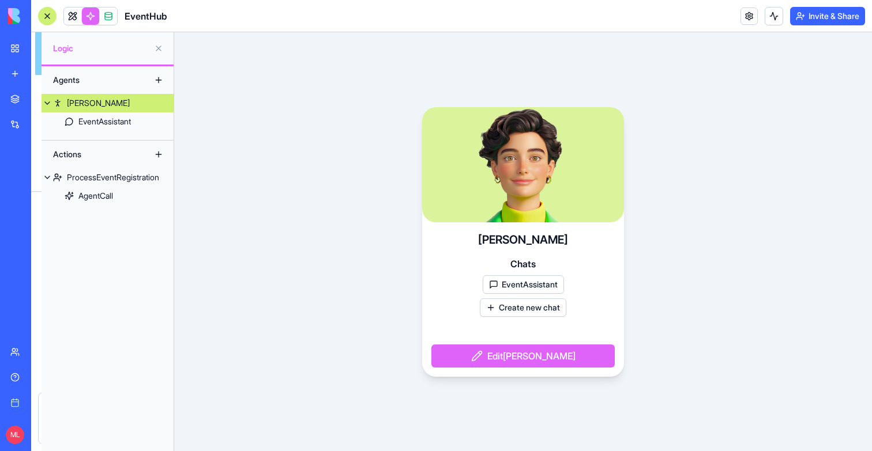
scroll to position [617, 0]
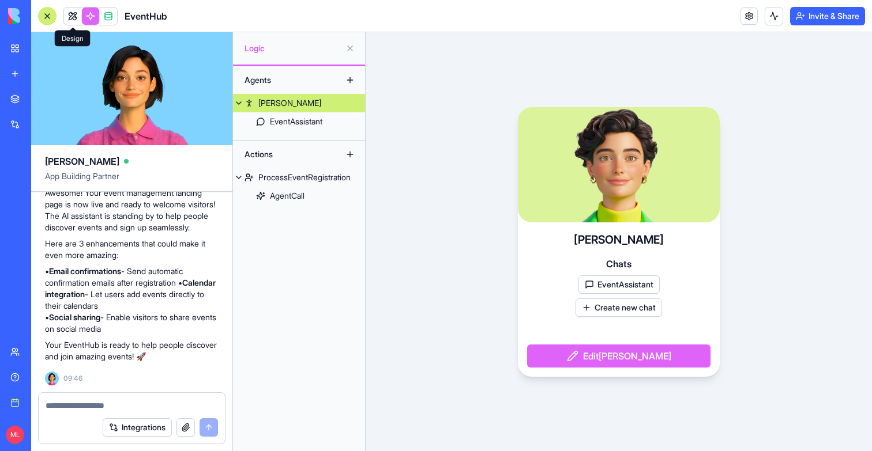
click at [86, 18] on link at bounding box center [90, 15] width 17 height 17
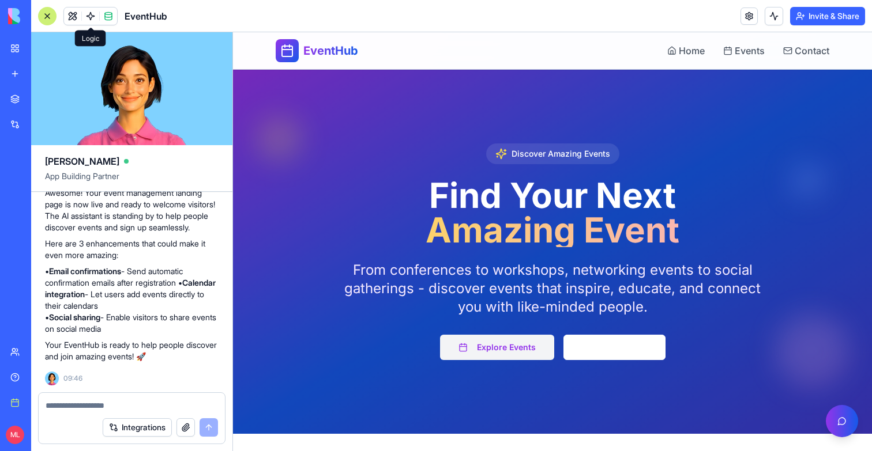
click at [475, 342] on button "Explore Events" at bounding box center [497, 347] width 114 height 25
click at [621, 342] on button "Learn More" at bounding box center [614, 347] width 102 height 25
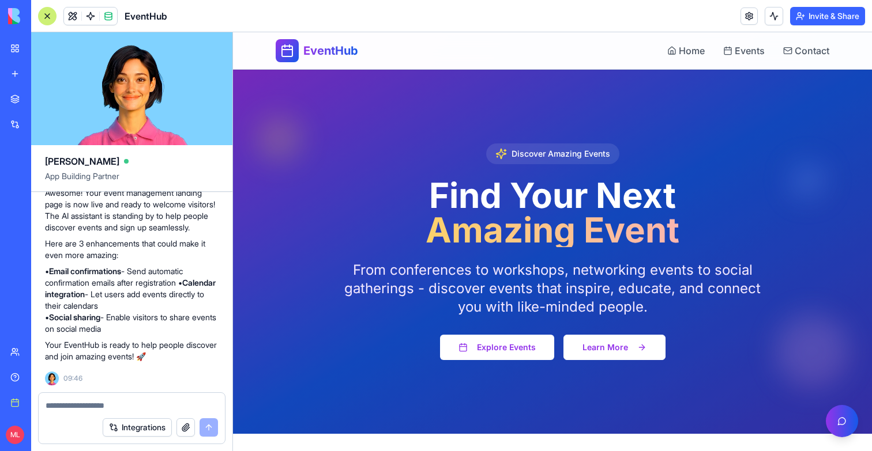
click at [621, 342] on button "Learn More" at bounding box center [614, 347] width 102 height 25
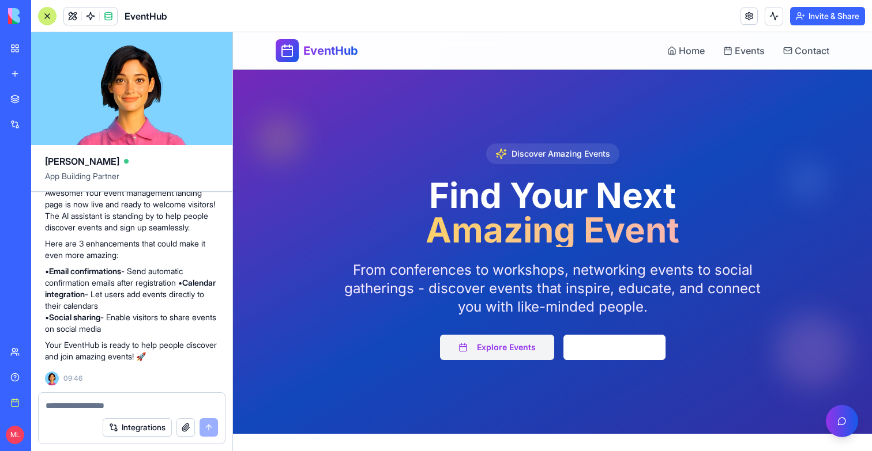
click at [520, 342] on button "Explore Events" at bounding box center [497, 347] width 114 height 25
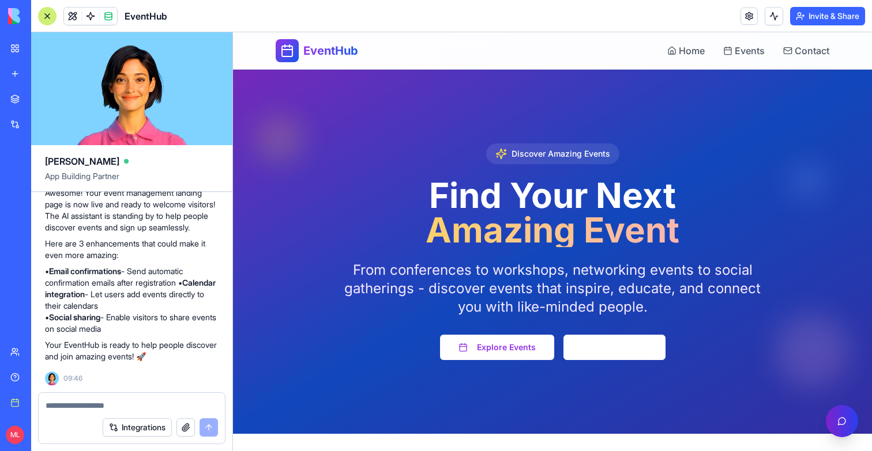
click at [848, 406] on button "Open Event Assistant" at bounding box center [842, 421] width 32 height 32
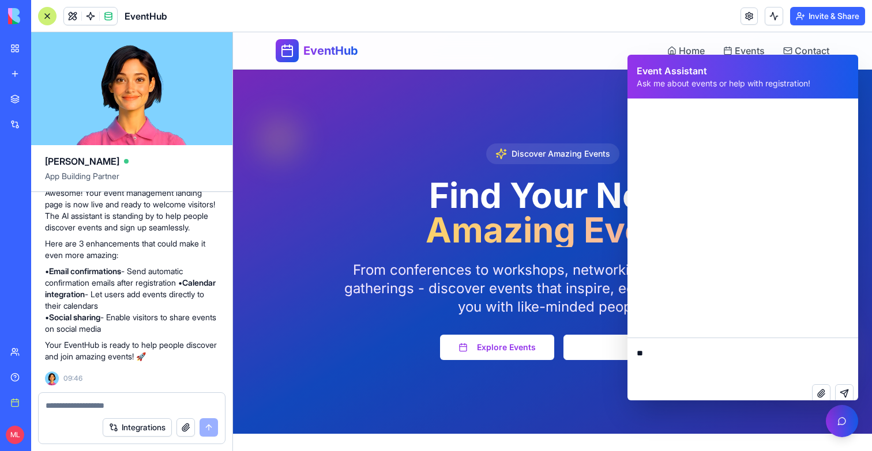
type textarea "***"
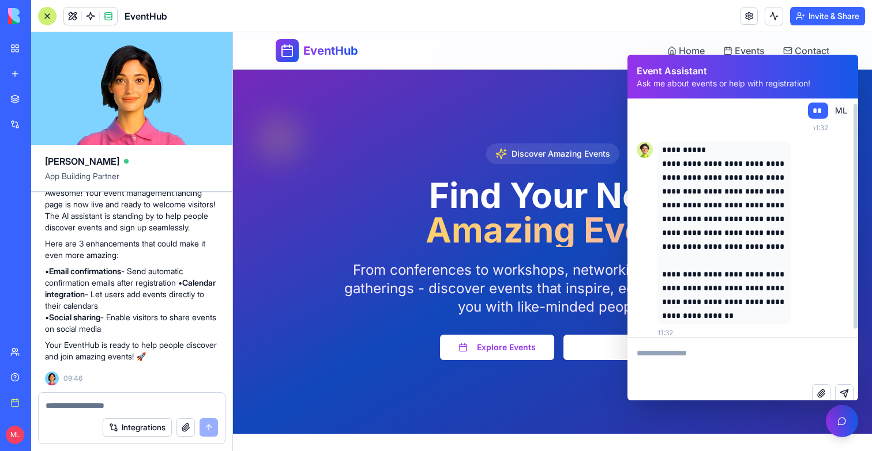
scroll to position [14, 0]
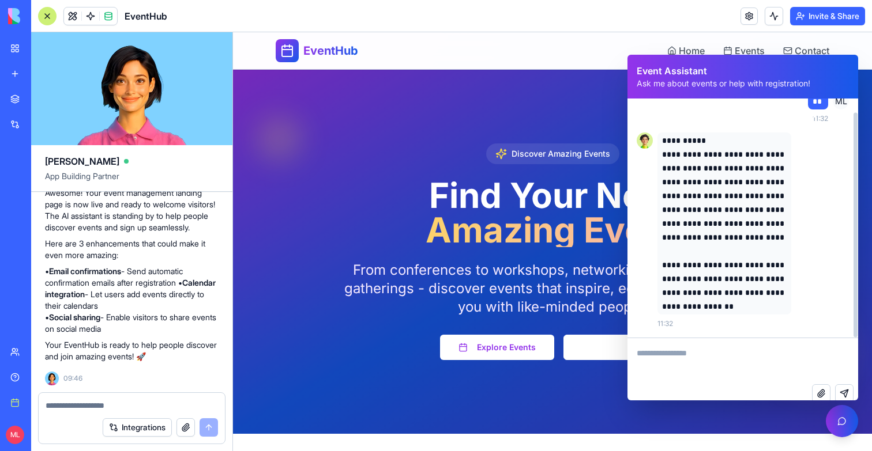
click at [823, 12] on button "Invite & Share" at bounding box center [827, 16] width 75 height 18
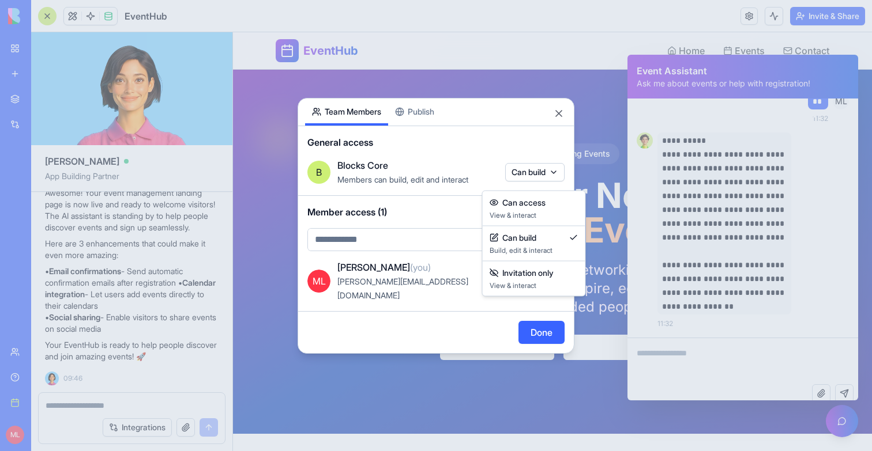
click at [527, 182] on body "BETA My workspace New app Marketplace Integrations Recent Lead Generation Hub B…" at bounding box center [436, 225] width 872 height 451
click at [432, 210] on div at bounding box center [436, 225] width 872 height 451
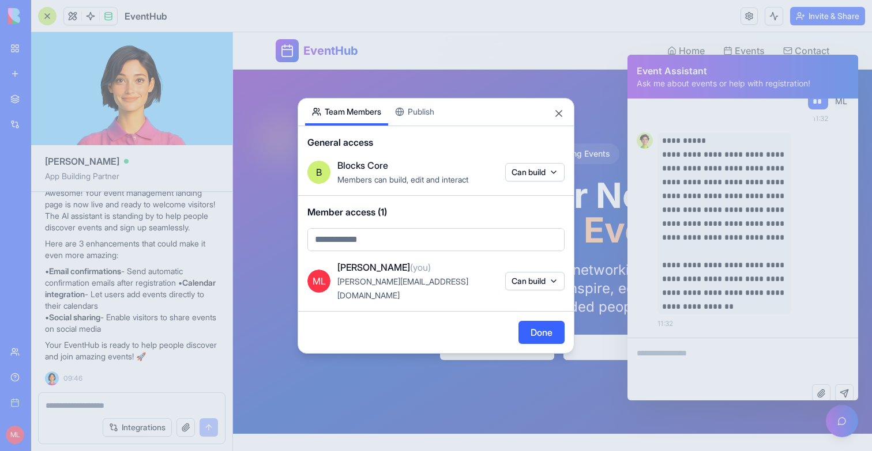
click at [402, 114] on div "Share App Team Members Publish General access B Blocks Core Members can build, …" at bounding box center [435, 226] width 277 height 256
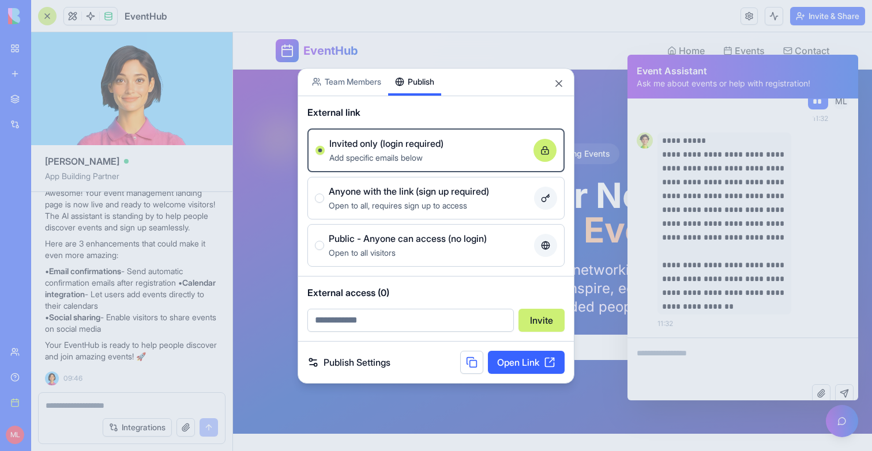
click at [532, 247] on div "Public - Anyone can access (no login) Open to all visitors" at bounding box center [436, 246] width 242 height 28
click at [324, 247] on button "Public - Anyone can access (no login) Open to all visitors" at bounding box center [319, 245] width 9 height 9
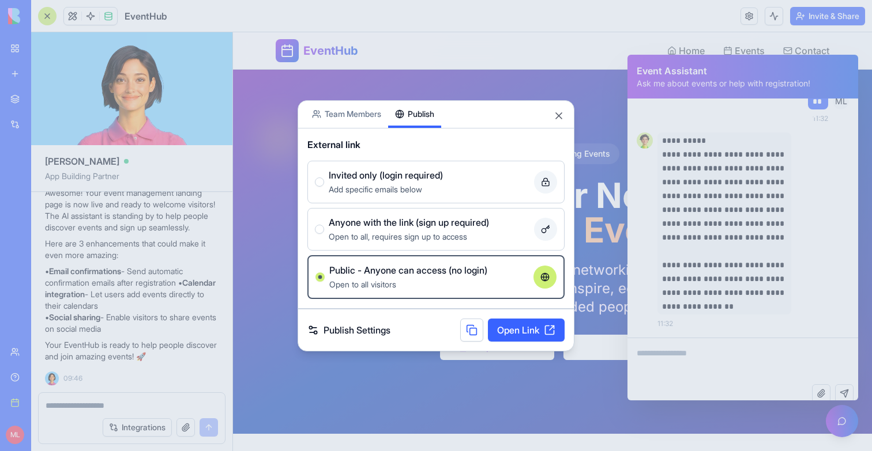
click at [499, 330] on link "Open Link" at bounding box center [526, 330] width 77 height 23
click at [151, 45] on div at bounding box center [436, 225] width 872 height 451
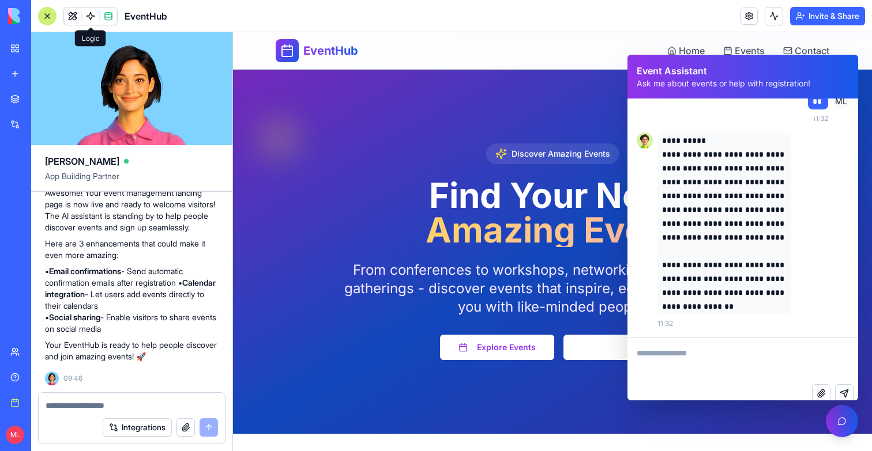
click at [91, 17] on link at bounding box center [90, 15] width 17 height 17
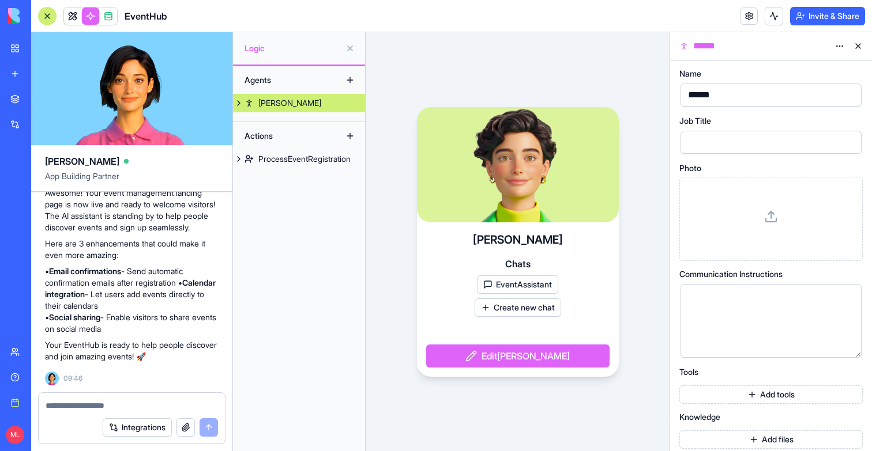
click at [272, 96] on link "Morgan" at bounding box center [299, 103] width 132 height 18
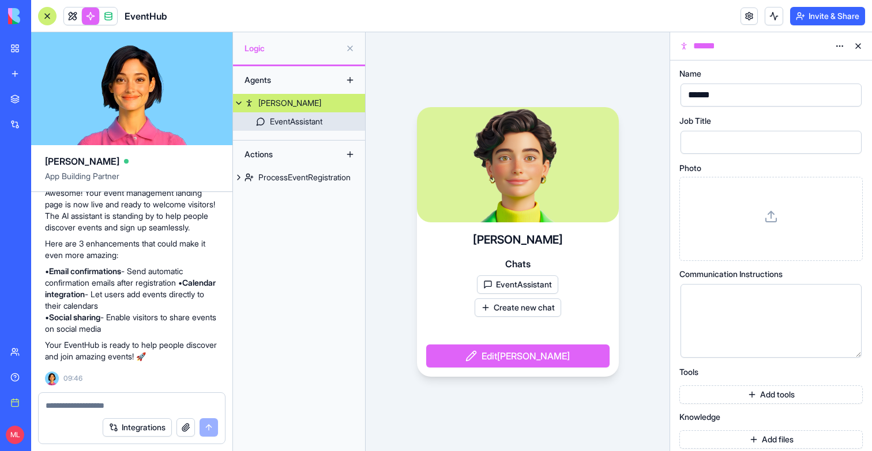
click at [273, 120] on div "EventAssistant" at bounding box center [296, 122] width 52 height 12
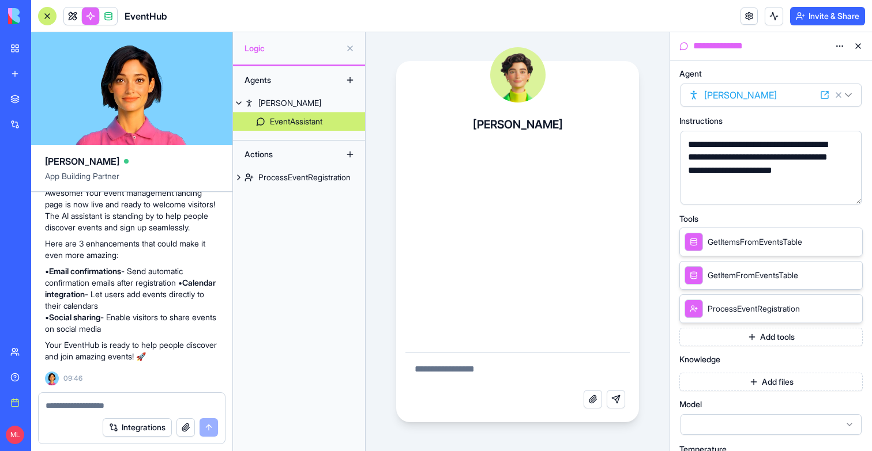
scroll to position [10, 0]
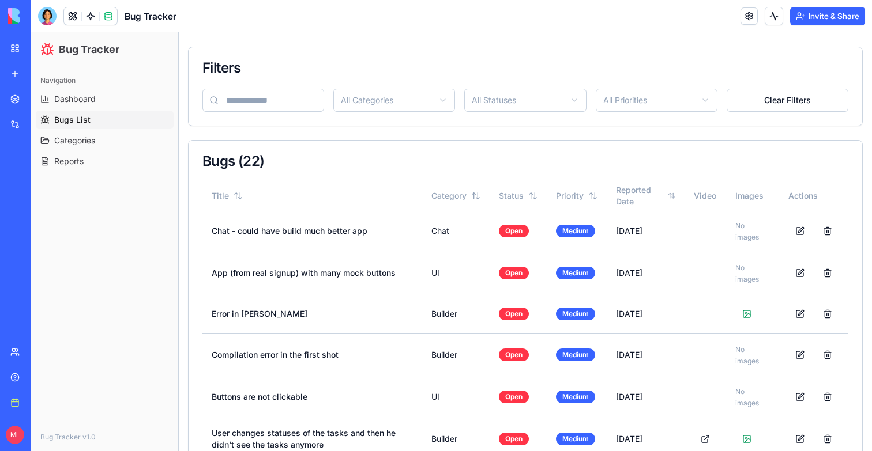
scroll to position [68, 0]
click at [328, 406] on td "Buttons are not clickable" at bounding box center [312, 397] width 220 height 42
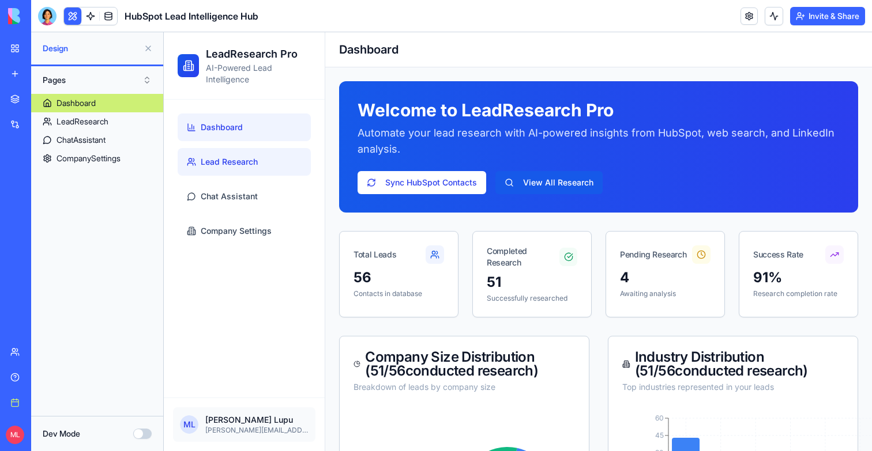
click at [222, 149] on link "Lead Research" at bounding box center [244, 162] width 133 height 28
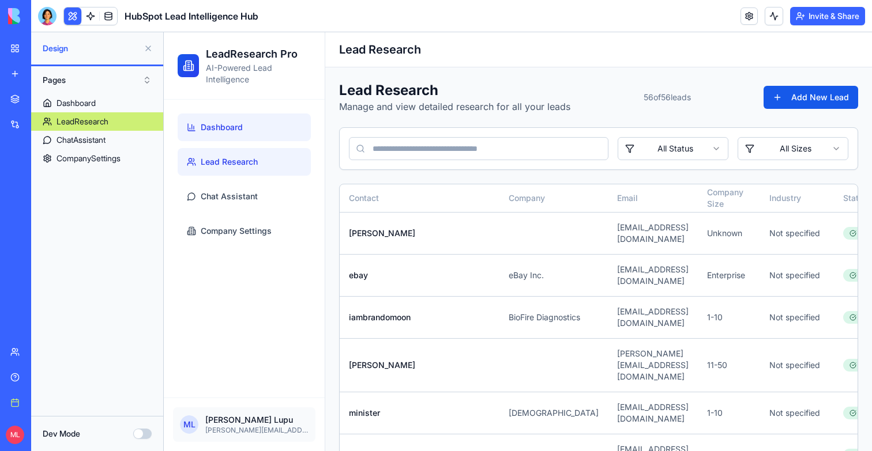
click at [254, 125] on link "Dashboard" at bounding box center [244, 128] width 133 height 28
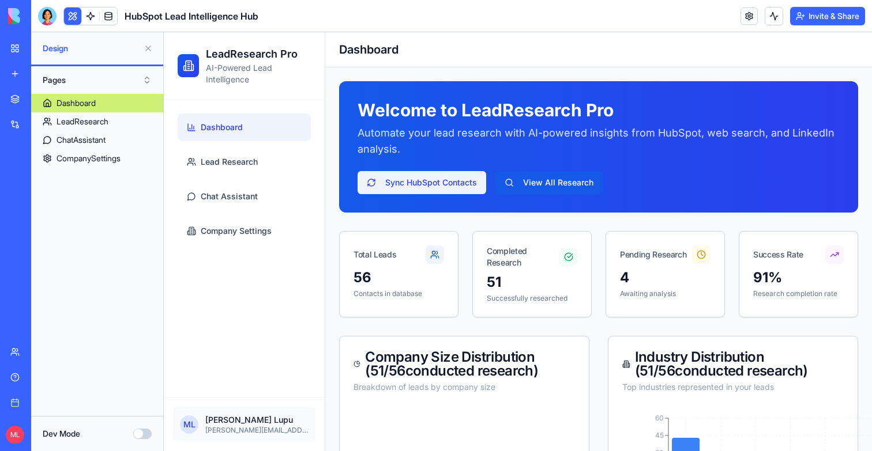
click at [408, 184] on button "Sync HubSpot Contacts" at bounding box center [421, 182] width 129 height 23
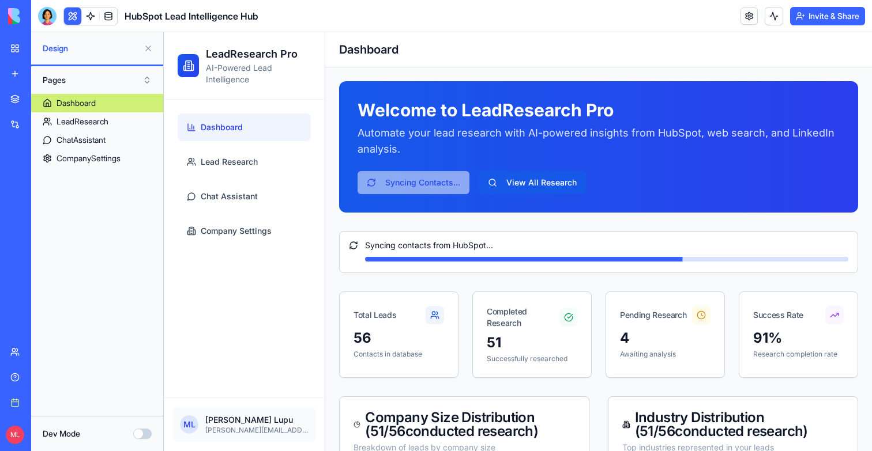
click at [146, 48] on button at bounding box center [148, 48] width 18 height 18
